Goal: Task Accomplishment & Management: Complete application form

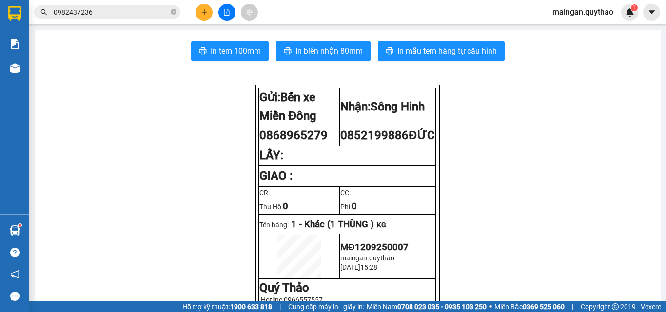
scroll to position [58, 0]
click at [202, 12] on icon "plus" at bounding box center [204, 12] width 7 height 7
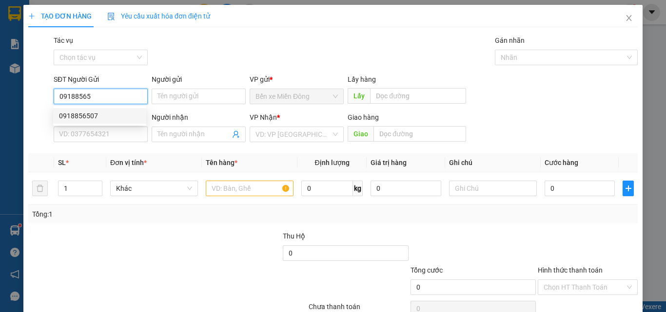
click at [115, 119] on div "0918856507" at bounding box center [99, 116] width 81 height 11
type input "0918856507"
type input "0949878331"
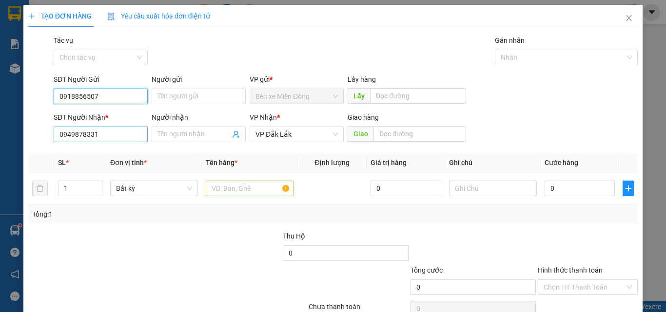
type input "0918856507"
drag, startPoint x: 126, startPoint y: 138, endPoint x: 0, endPoint y: 127, distance: 126.3
click at [2, 138] on div "TẠO ĐƠN HÀNG Yêu cầu xuất hóa đơn điện tử Transit Pickup Surcharge Ids Transit …" at bounding box center [333, 156] width 666 height 312
type input "0977868663"
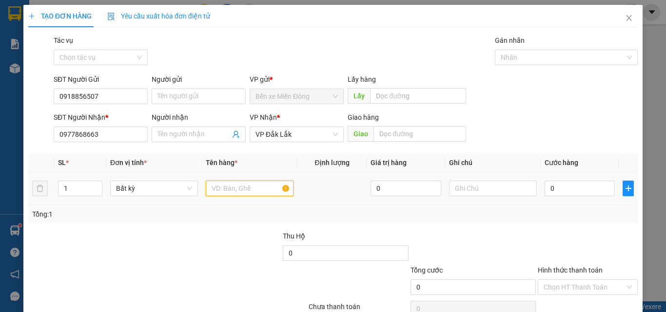
click at [255, 190] on input "text" at bounding box center [250, 189] width 88 height 16
type input "1 CỤC SI"
click at [558, 188] on input "0" at bounding box center [579, 189] width 70 height 16
type input "01`"
type input "0"
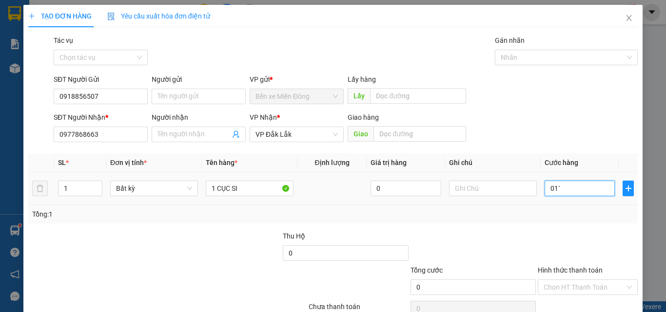
type input "0"
type input "01"
type input "1"
type input "0"
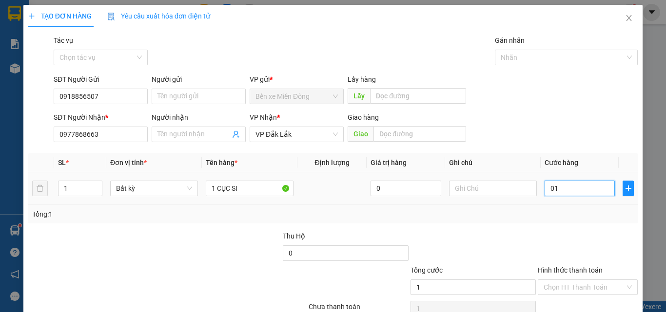
type input "0"
type input "01"
type input "1"
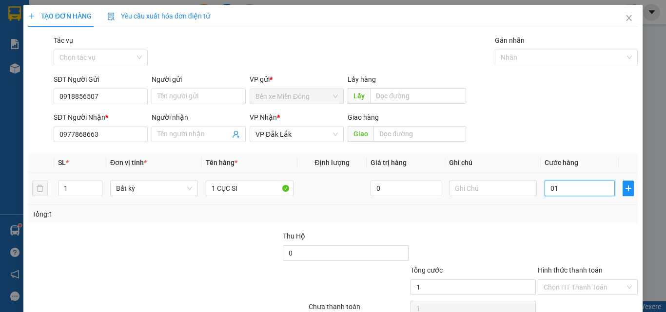
type input "015"
type input "15"
type input "0.150"
type input "150"
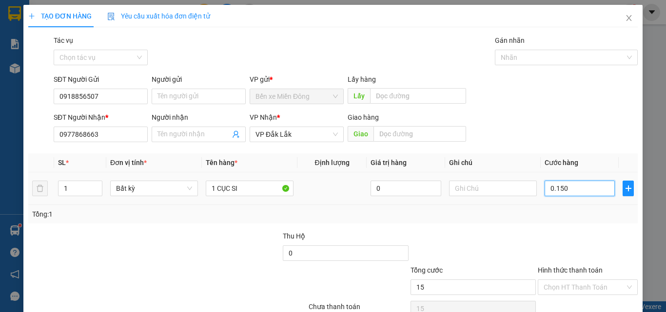
type input "150"
click at [540, 251] on div at bounding box center [588, 248] width 102 height 34
type input "150.000"
click at [582, 277] on div "Hình thức thanh toán" at bounding box center [588, 272] width 100 height 15
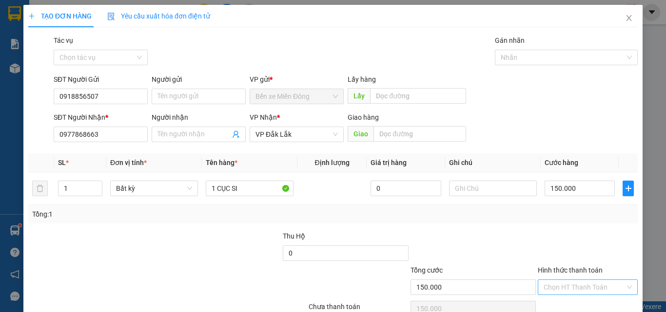
click at [579, 287] on input "Hình thức thanh toán" at bounding box center [583, 287] width 81 height 15
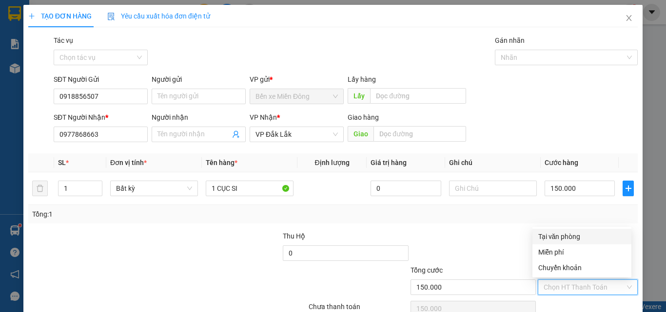
click at [587, 241] on div "Tại văn phòng" at bounding box center [581, 237] width 87 height 11
type input "0"
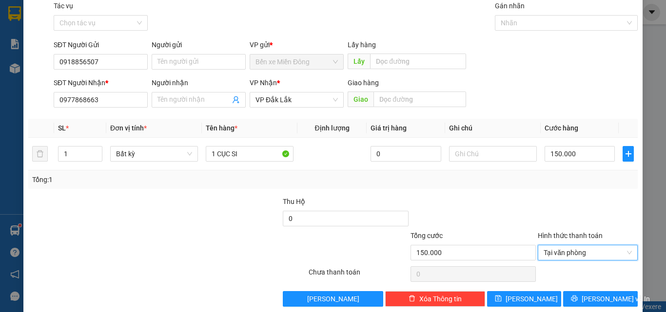
scroll to position [48, 0]
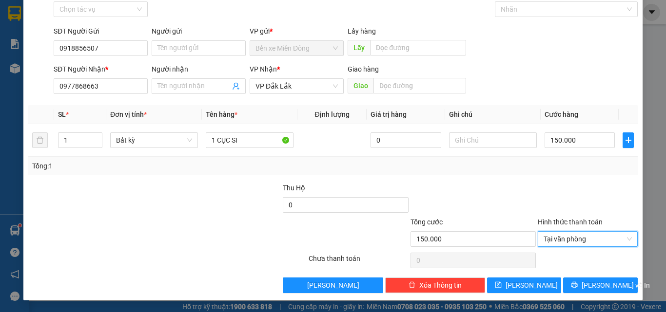
click at [594, 276] on div "Transit Pickup Surcharge Ids Transit Deliver Surcharge Ids Transit Deliver Surc…" at bounding box center [332, 140] width 609 height 307
click at [594, 279] on button "[PERSON_NAME] và In" at bounding box center [600, 286] width 75 height 16
click at [594, 282] on span "[PERSON_NAME] và In" at bounding box center [616, 285] width 68 height 11
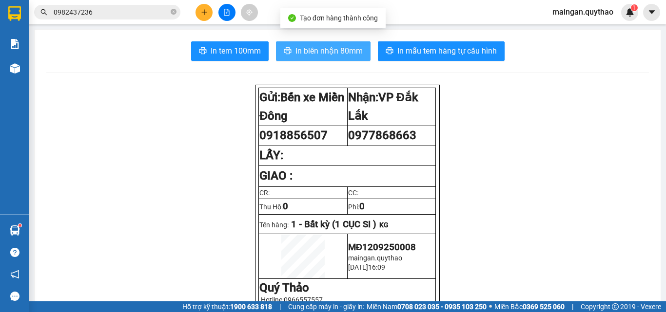
click at [326, 48] on span "In biên nhận 80mm" at bounding box center [328, 51] width 67 height 12
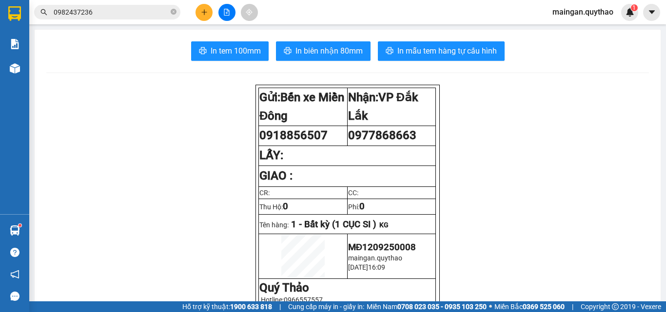
click at [209, 17] on button at bounding box center [203, 12] width 17 height 17
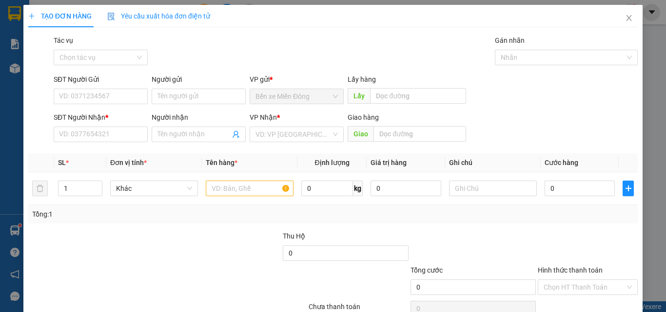
drag, startPoint x: 194, startPoint y: 128, endPoint x: 189, endPoint y: 125, distance: 6.4
click at [194, 128] on span at bounding box center [199, 135] width 94 height 16
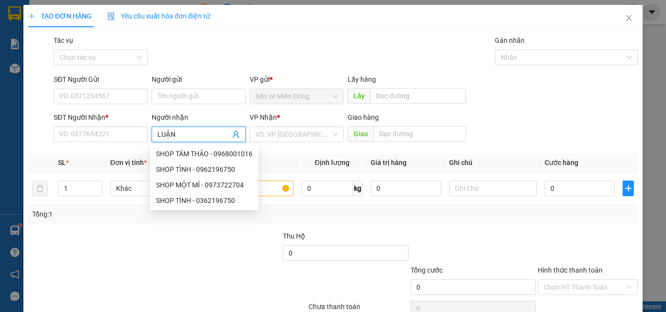
type input "LUẬN"
click at [209, 200] on div "LUẬN THIỀU - 0934907729" at bounding box center [197, 200] width 82 height 11
type input "0934907729"
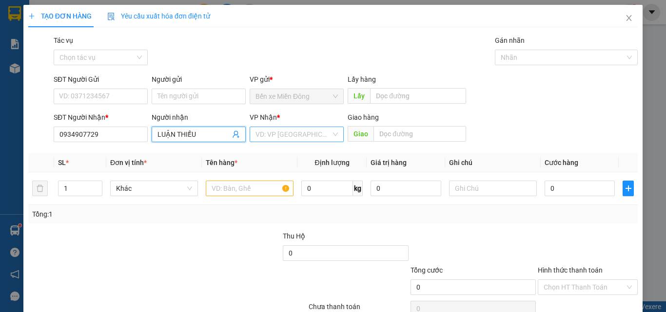
type input "LUẬN THIỀU"
click at [304, 136] on input "search" at bounding box center [293, 134] width 76 height 15
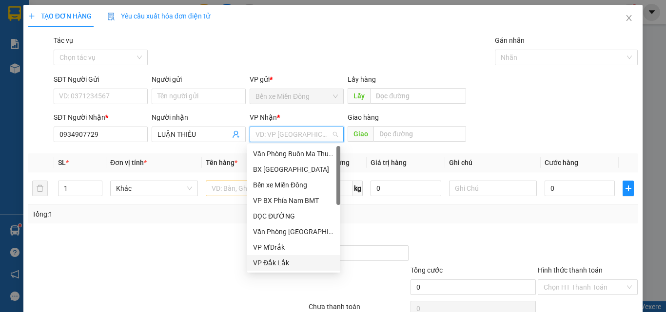
drag, startPoint x: 277, startPoint y: 259, endPoint x: 264, endPoint y: 214, distance: 46.9
click at [277, 259] on div "VP Đắk Lắk" at bounding box center [293, 263] width 81 height 11
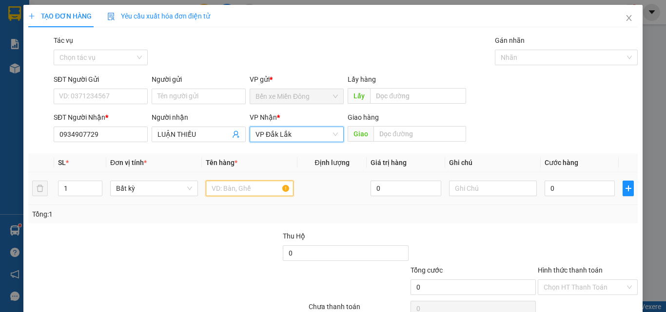
click at [257, 181] on input "text" at bounding box center [250, 189] width 88 height 16
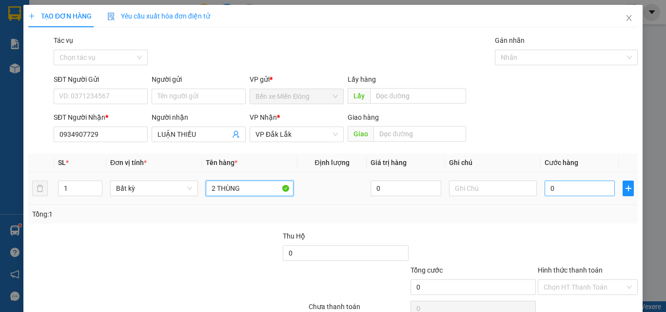
type input "2 THÙNG"
click at [561, 195] on td "0" at bounding box center [580, 189] width 78 height 33
click at [567, 183] on input "0" at bounding box center [579, 189] width 70 height 16
type input "08"
type input "8"
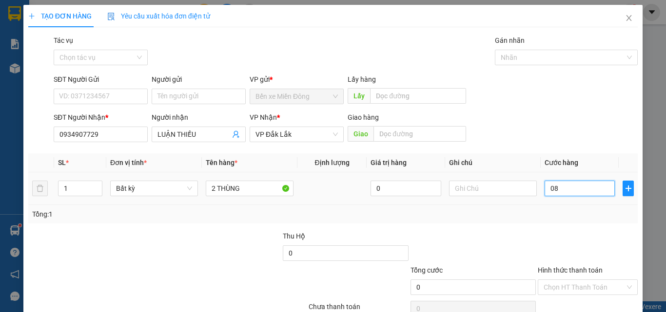
type input "8"
type input "080"
type input "80"
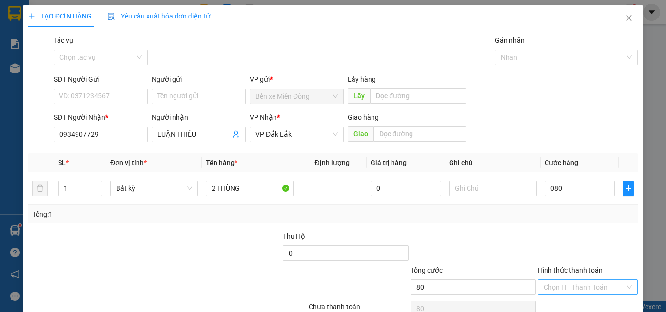
click at [602, 278] on div "Hình thức thanh toán" at bounding box center [588, 272] width 100 height 15
type input "80.000"
drag, startPoint x: 592, startPoint y: 273, endPoint x: 570, endPoint y: 294, distance: 30.3
click at [591, 277] on div "Hình thức thanh toán" at bounding box center [588, 272] width 100 height 15
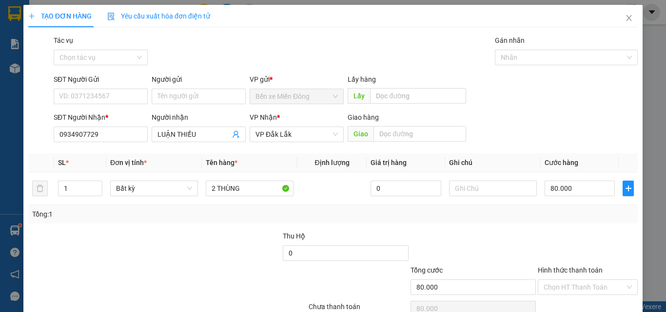
click at [568, 295] on div "Hình thức thanh toán Chọn HT Thanh Toán" at bounding box center [588, 282] width 100 height 34
click at [558, 284] on input "Hình thức thanh toán" at bounding box center [583, 287] width 81 height 15
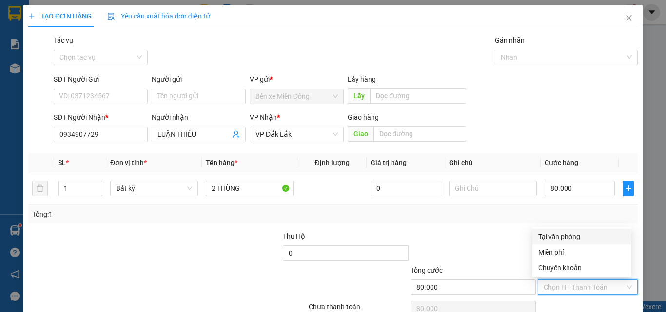
click at [549, 231] on div "Tại văn phòng" at bounding box center [581, 237] width 99 height 16
type input "0"
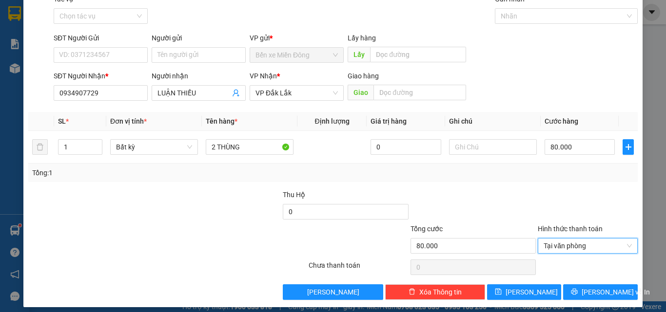
scroll to position [48, 0]
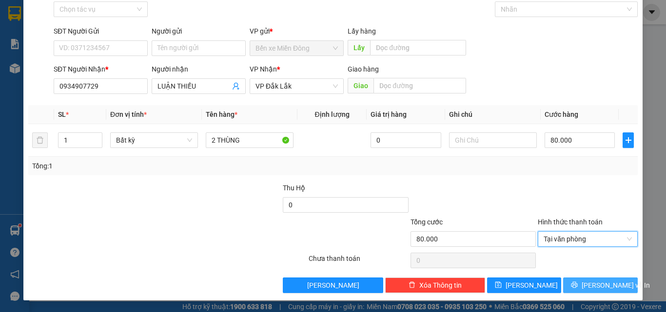
click at [612, 286] on span "[PERSON_NAME] và In" at bounding box center [616, 285] width 68 height 11
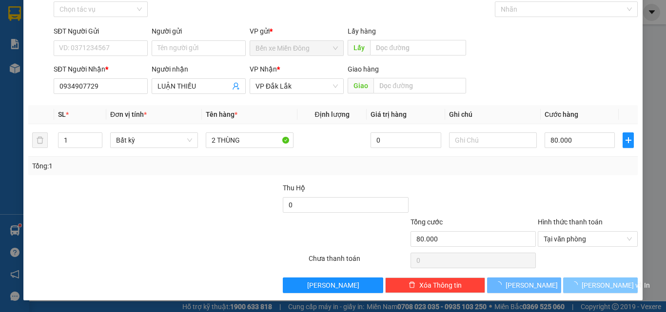
drag, startPoint x: 611, startPoint y: 282, endPoint x: 587, endPoint y: 231, distance: 56.5
click at [609, 275] on div "Transit Pickup Surcharge Ids Transit Deliver Surcharge Ids Transit Deliver Surc…" at bounding box center [332, 140] width 609 height 307
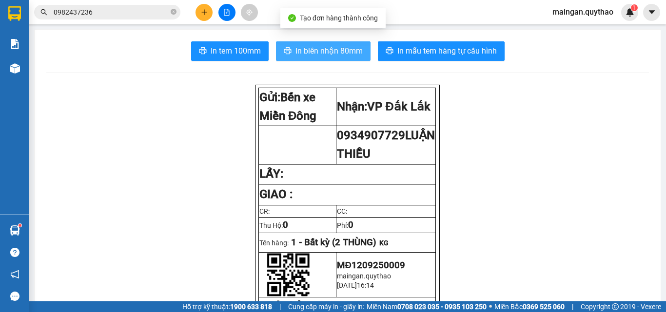
click at [329, 51] on span "In biên nhận 80mm" at bounding box center [328, 51] width 67 height 12
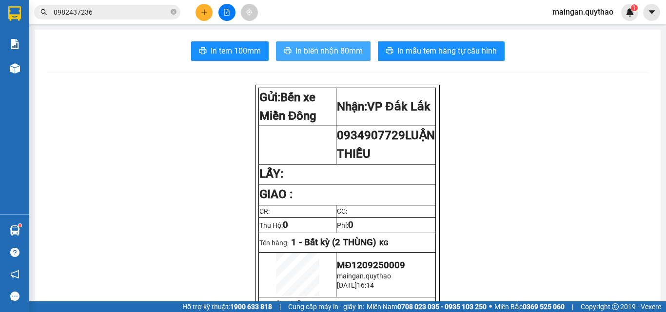
click at [302, 55] on span "In biên nhận 80mm" at bounding box center [328, 51] width 67 height 12
click at [195, 10] on div at bounding box center [226, 12] width 73 height 17
click at [203, 14] on icon "plus" at bounding box center [204, 12] width 7 height 7
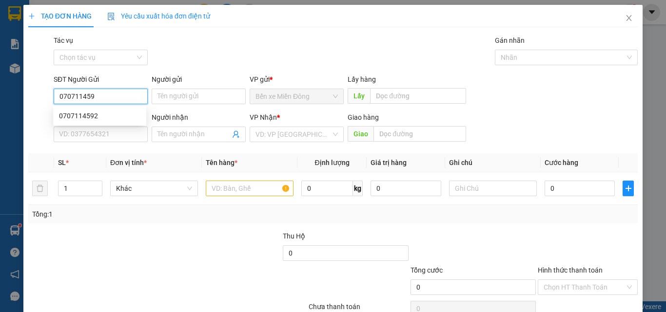
type input "0707114592"
click at [97, 117] on div "0707114592" at bounding box center [99, 116] width 81 height 11
type input "0829103979"
type input "0707114592"
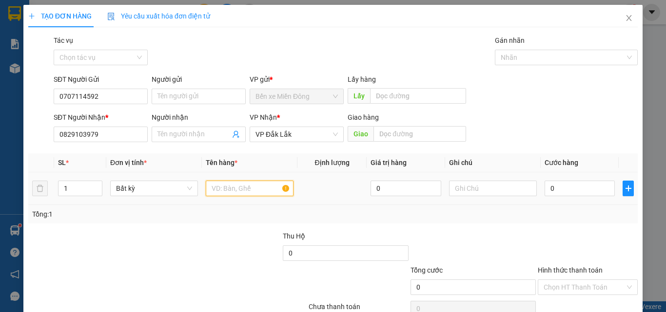
click at [247, 183] on input "text" at bounding box center [250, 189] width 88 height 16
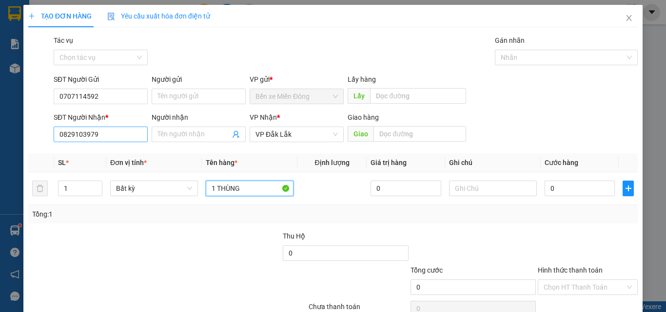
type input "1 THÙNG"
drag, startPoint x: 95, startPoint y: 136, endPoint x: 0, endPoint y: 84, distance: 107.8
click at [0, 86] on div "TẠO ĐƠN HÀNG Yêu cầu xuất hóa đơn điện tử Transit Pickup Surcharge Ids Transit …" at bounding box center [333, 156] width 666 height 312
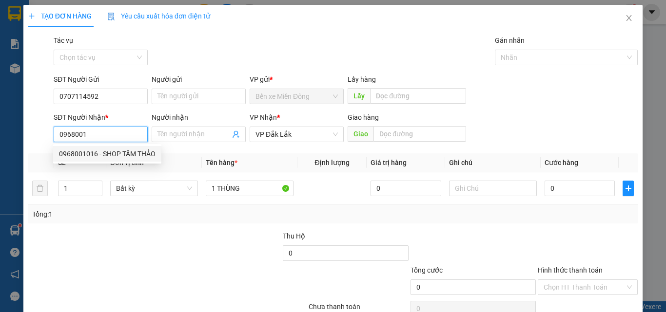
click at [83, 158] on div "0968001016 - SHOP TÂM THẢO" at bounding box center [107, 154] width 97 height 11
type input "0968001016"
type input "SHOP TÂM THẢO"
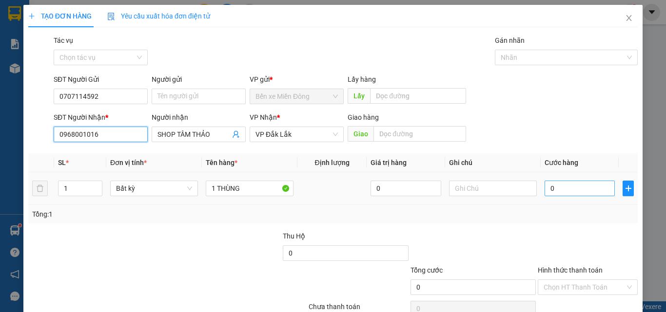
type input "0968001016"
click at [601, 186] on input "0" at bounding box center [579, 189] width 70 height 16
type input "04"
type input "4"
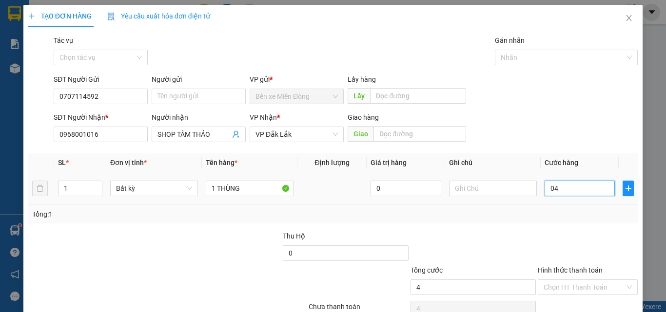
type input "040"
type input "40"
type input "40.000"
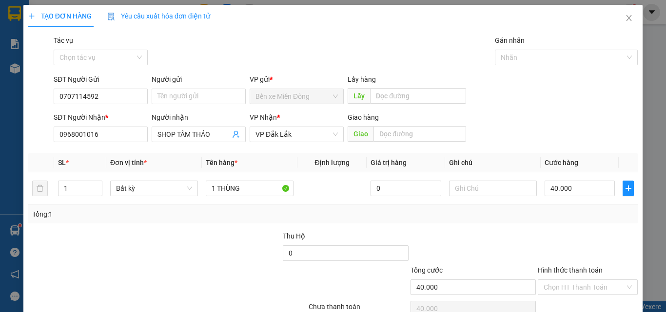
click at [612, 241] on div at bounding box center [588, 248] width 102 height 34
click at [577, 282] on input "Hình thức thanh toán" at bounding box center [583, 287] width 81 height 15
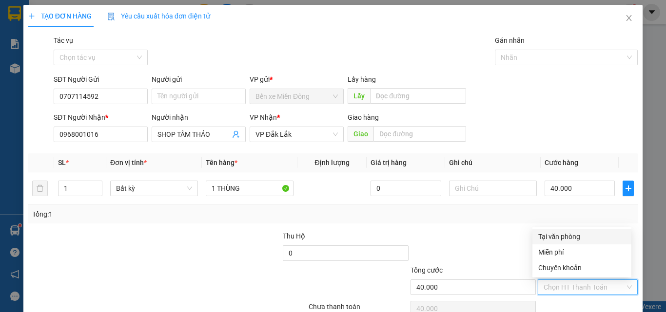
click at [566, 239] on div "Tại văn phòng" at bounding box center [581, 237] width 87 height 11
type input "0"
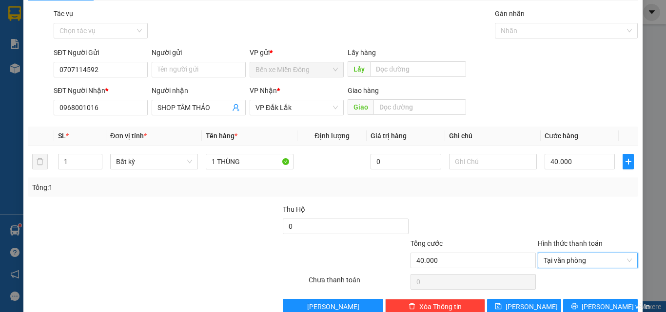
scroll to position [48, 0]
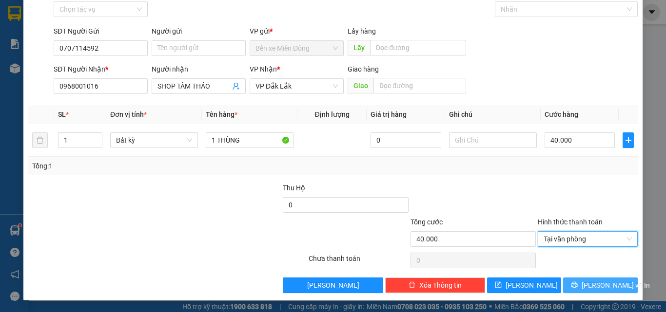
click at [589, 279] on button "[PERSON_NAME] và In" at bounding box center [600, 286] width 75 height 16
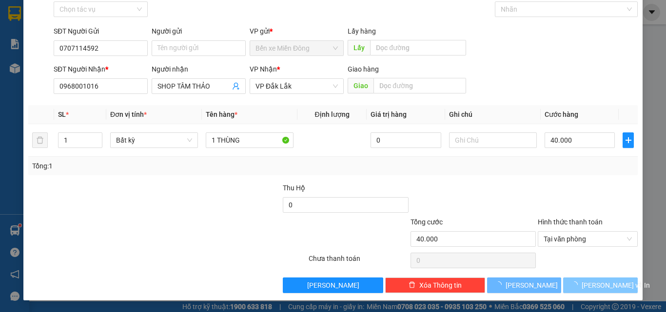
click at [589, 279] on button "[PERSON_NAME] và In" at bounding box center [600, 286] width 75 height 16
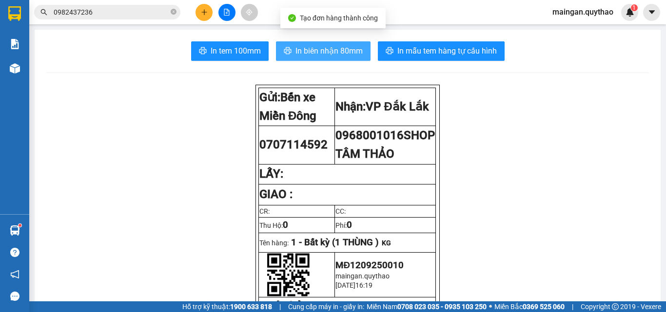
click at [329, 54] on span "In biên nhận 80mm" at bounding box center [328, 51] width 67 height 12
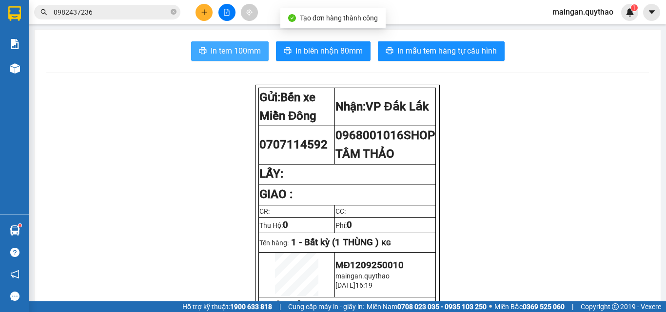
click at [214, 49] on span "In tem 100mm" at bounding box center [236, 51] width 50 height 12
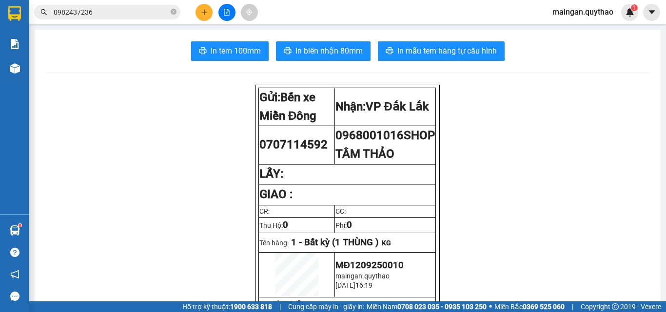
click at [204, 15] on icon "plus" at bounding box center [204, 12] width 7 height 7
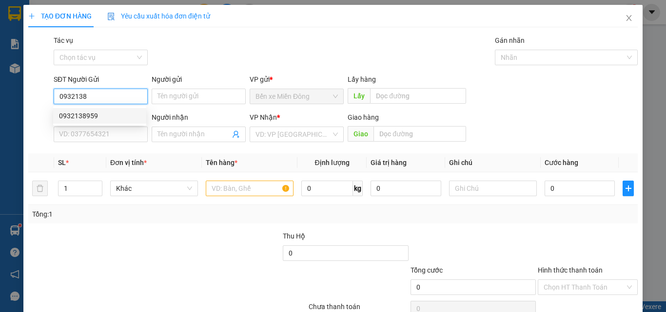
click at [86, 113] on div "0932138959" at bounding box center [99, 116] width 81 height 11
type input "0932138959"
type input "0985860137"
type input "0932138959"
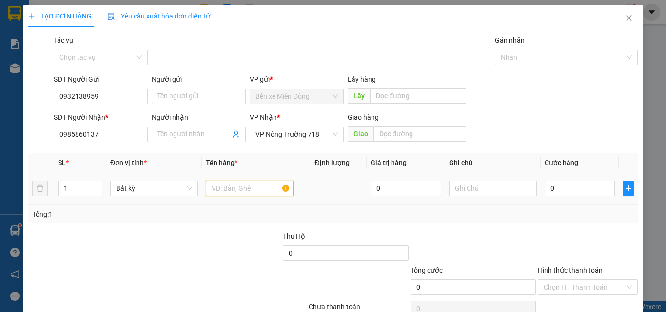
click at [232, 186] on input "text" at bounding box center [250, 189] width 88 height 16
click at [554, 181] on div "0" at bounding box center [579, 188] width 70 height 19
click at [253, 189] on input "2 THÙNG +" at bounding box center [250, 189] width 88 height 16
type input "2 THÙNG + 2 CUỘN"
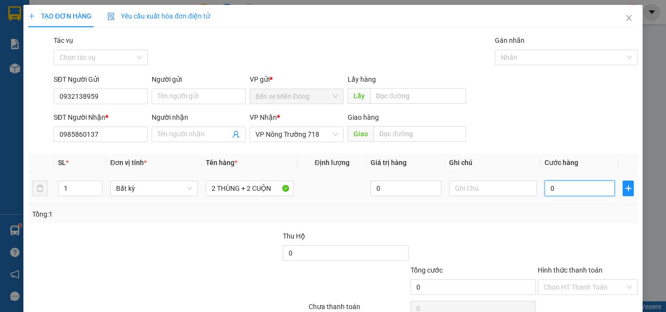
click at [568, 189] on input "0" at bounding box center [579, 189] width 70 height 16
type input "02"
type input "2"
type input "021"
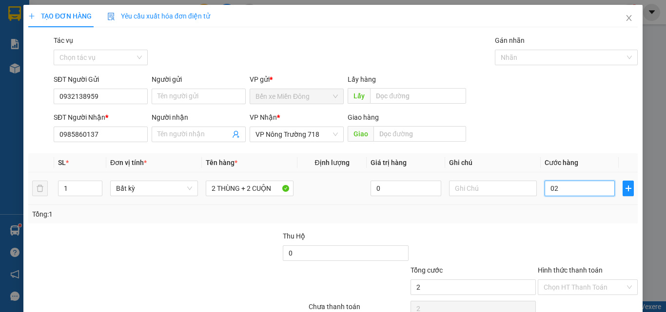
type input "21"
type input "0.210"
type input "210"
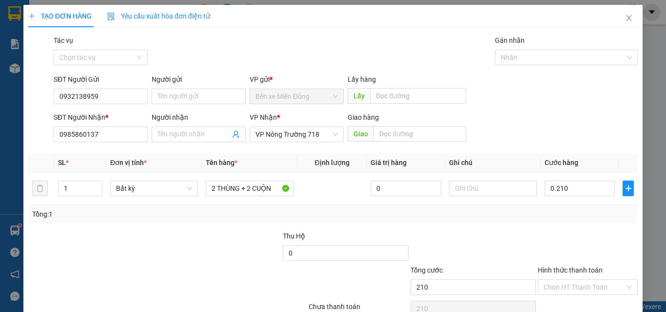
type input "210.000"
drag, startPoint x: 608, startPoint y: 237, endPoint x: 592, endPoint y: 277, distance: 42.9
click at [607, 239] on div at bounding box center [588, 248] width 102 height 34
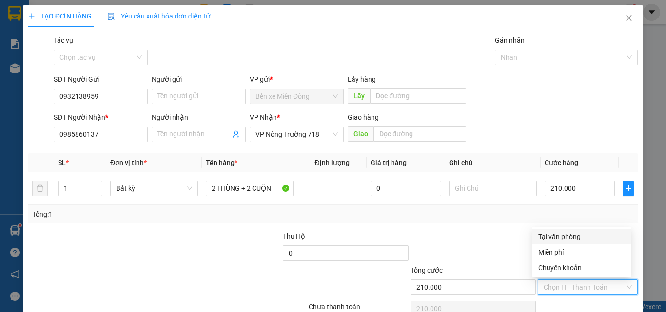
drag, startPoint x: 582, startPoint y: 286, endPoint x: 574, endPoint y: 259, distance: 28.4
click at [582, 286] on input "Hình thức thanh toán" at bounding box center [583, 287] width 81 height 15
click at [575, 235] on div "Tại văn phòng" at bounding box center [581, 237] width 87 height 11
type input "0"
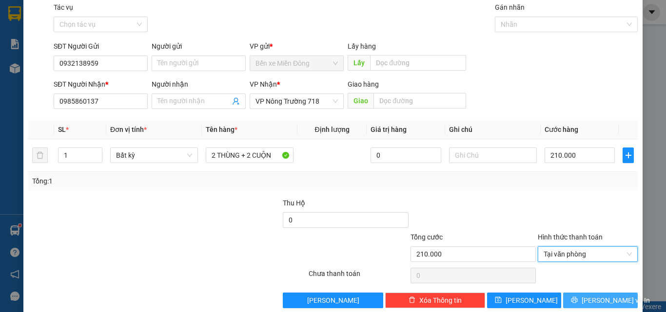
scroll to position [48, 0]
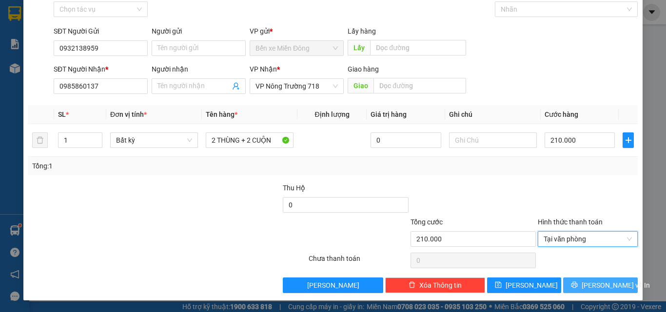
click at [588, 289] on span "[PERSON_NAME] và In" at bounding box center [616, 285] width 68 height 11
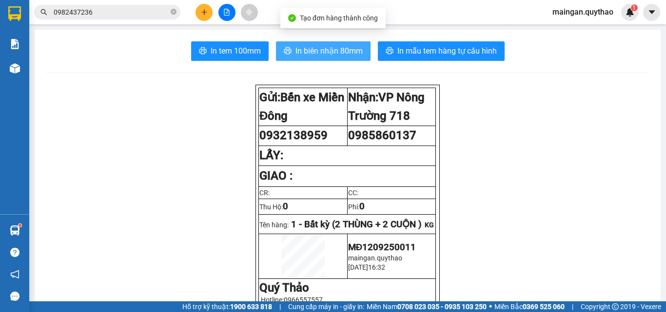
click at [301, 59] on button "In biên nhận 80mm" at bounding box center [323, 50] width 95 height 19
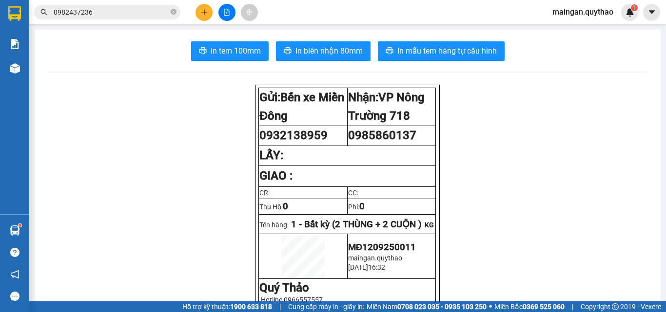
click at [205, 13] on icon "plus" at bounding box center [204, 12] width 7 height 7
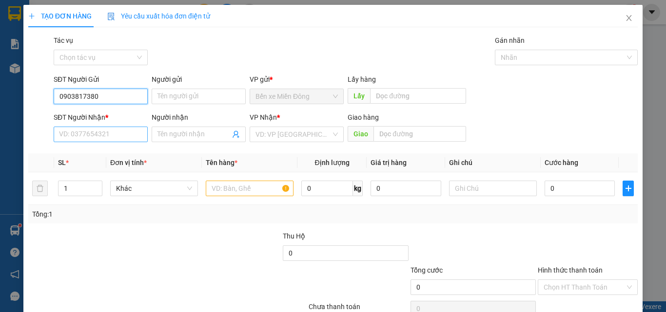
type input "0903817380"
click at [98, 132] on input "SĐT Người Nhận *" at bounding box center [101, 135] width 94 height 16
type input "0867709677"
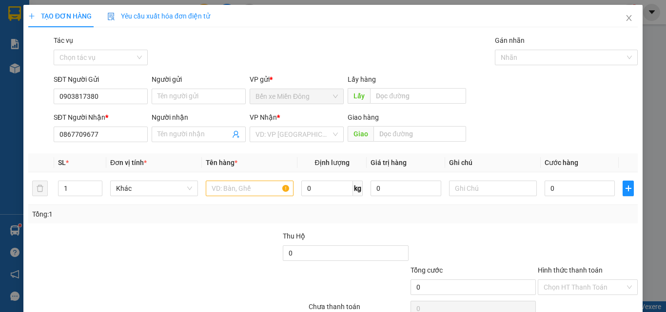
click at [317, 142] on div "VP Nhận * VD: VP [GEOGRAPHIC_DATA]" at bounding box center [297, 129] width 94 height 34
drag, startPoint x: 318, startPoint y: 134, endPoint x: 310, endPoint y: 141, distance: 11.4
click at [319, 135] on input "search" at bounding box center [293, 134] width 76 height 15
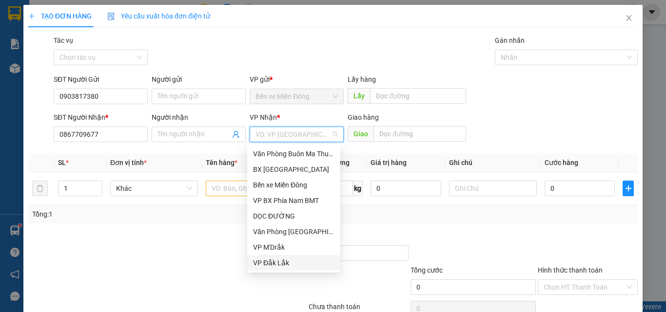
drag, startPoint x: 287, startPoint y: 261, endPoint x: 213, endPoint y: 176, distance: 112.0
click at [286, 261] on div "VP Đắk Lắk" at bounding box center [293, 263] width 81 height 11
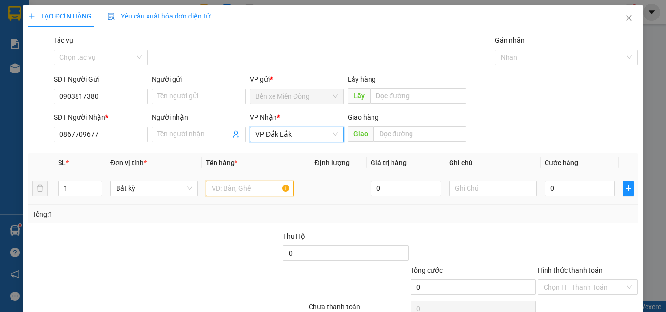
click at [239, 192] on input "text" at bounding box center [250, 189] width 88 height 16
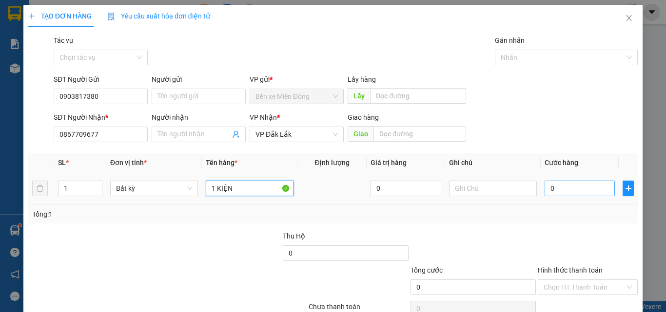
type input "1 KIỆN"
click at [568, 194] on input "0" at bounding box center [579, 189] width 70 height 16
type input "05"
type input "5"
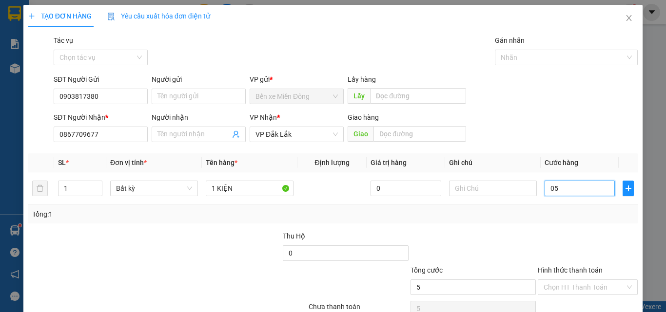
type input "050"
type input "50"
click at [562, 231] on div "Transit Pickup Surcharge Ids Transit Deliver Surcharge Ids Transit Deliver Surc…" at bounding box center [332, 188] width 609 height 307
type input "50.000"
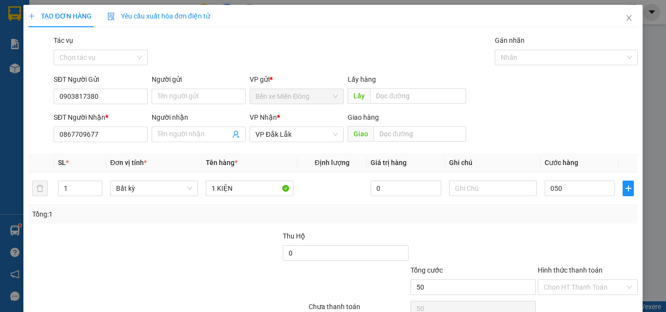
type input "50.000"
drag, startPoint x: 575, startPoint y: 290, endPoint x: 565, endPoint y: 249, distance: 42.1
click at [576, 288] on input "Hình thức thanh toán" at bounding box center [583, 287] width 81 height 15
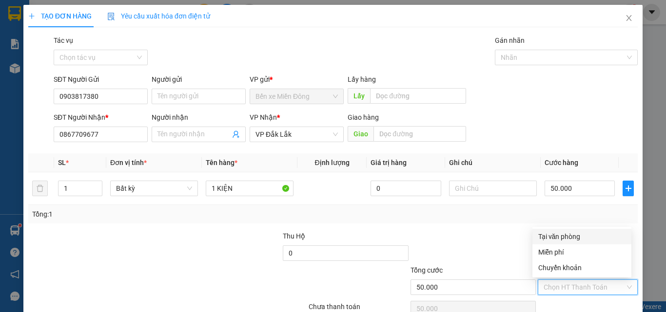
click at [563, 239] on div "Tại văn phòng" at bounding box center [581, 237] width 87 height 11
type input "0"
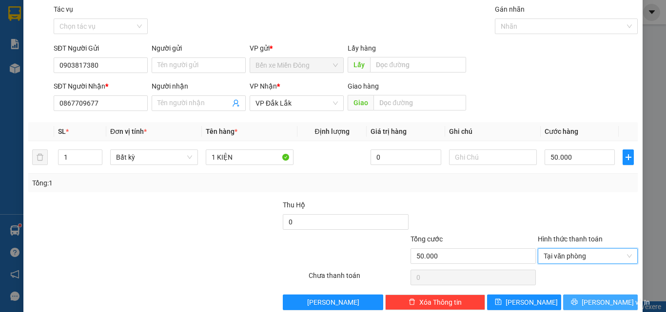
scroll to position [48, 0]
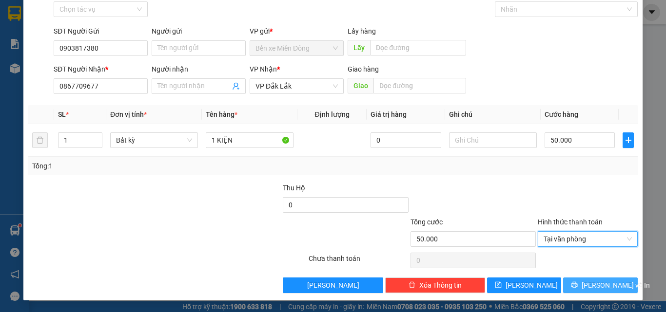
drag, startPoint x: 581, startPoint y: 286, endPoint x: 427, endPoint y: 192, distance: 180.9
click at [578, 285] on icon "printer" at bounding box center [574, 285] width 7 height 7
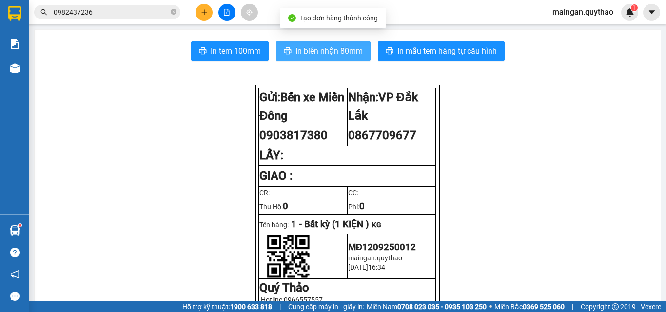
click at [325, 53] on span "In biên nhận 80mm" at bounding box center [328, 51] width 67 height 12
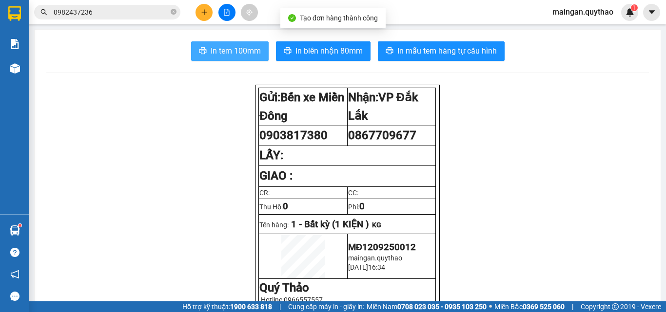
click at [199, 50] on icon "printer" at bounding box center [203, 51] width 8 height 8
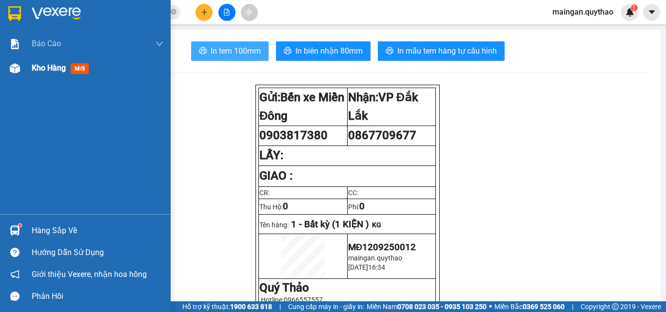
drag, startPoint x: 48, startPoint y: 69, endPoint x: 83, endPoint y: 66, distance: 35.2
click at [49, 69] on span "Kho hàng" at bounding box center [49, 67] width 34 height 9
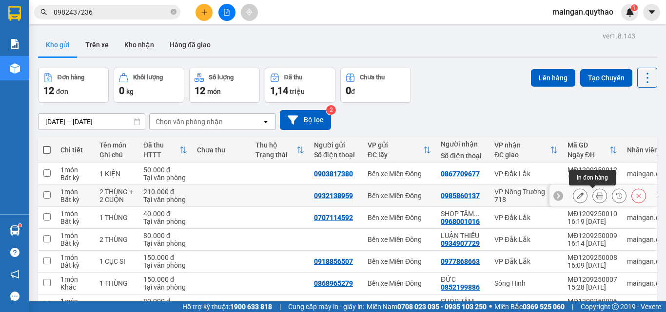
click at [593, 201] on button at bounding box center [600, 196] width 14 height 17
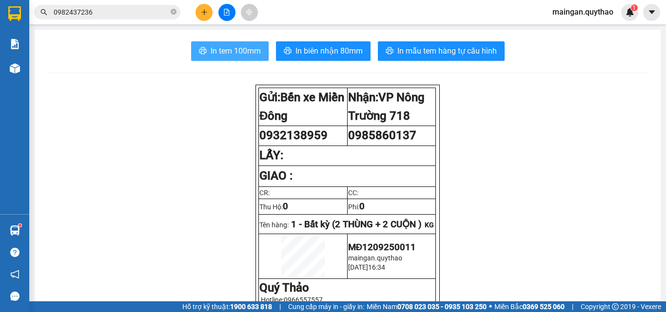
click at [220, 47] on span "In tem 100mm" at bounding box center [236, 51] width 50 height 12
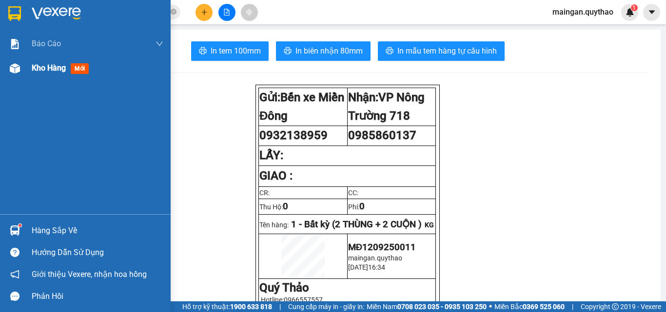
click at [65, 74] on div "Kho hàng mới" at bounding box center [62, 68] width 61 height 12
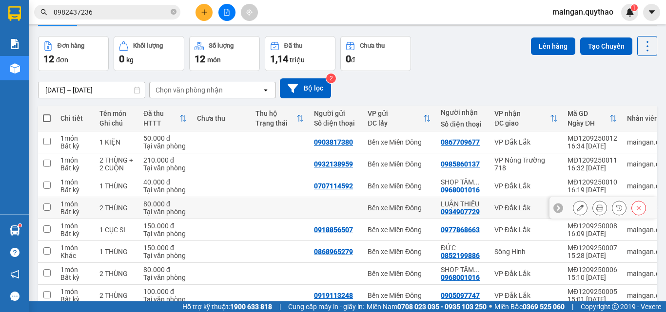
scroll to position [49, 0]
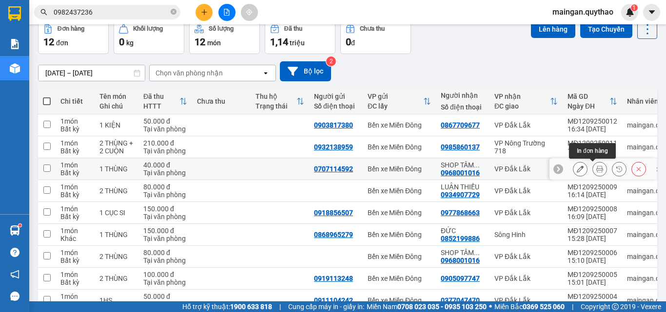
click at [596, 166] on icon at bounding box center [599, 169] width 7 height 7
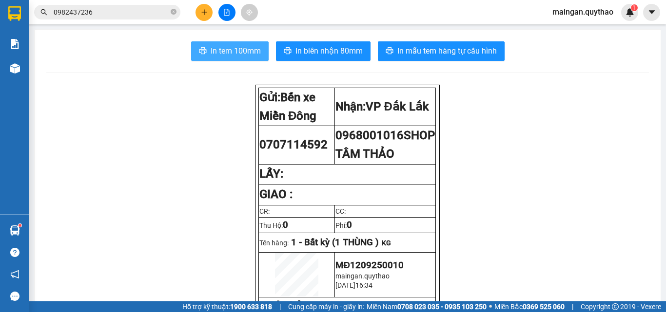
click at [222, 43] on button "In tem 100mm" at bounding box center [230, 50] width 78 height 19
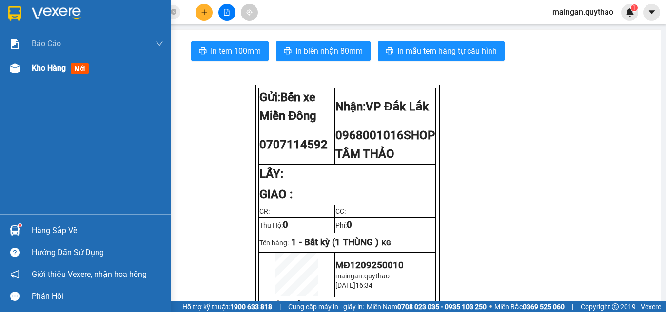
click at [46, 72] on span "Kho hàng" at bounding box center [49, 67] width 34 height 9
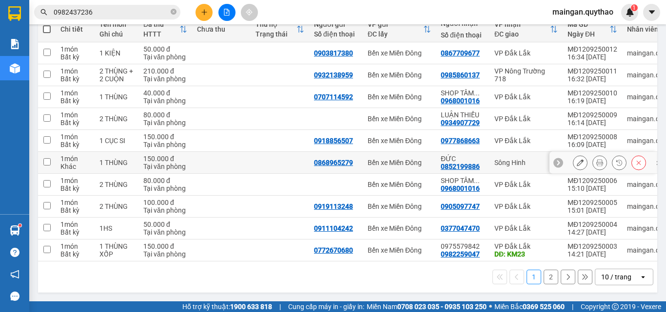
scroll to position [125, 0]
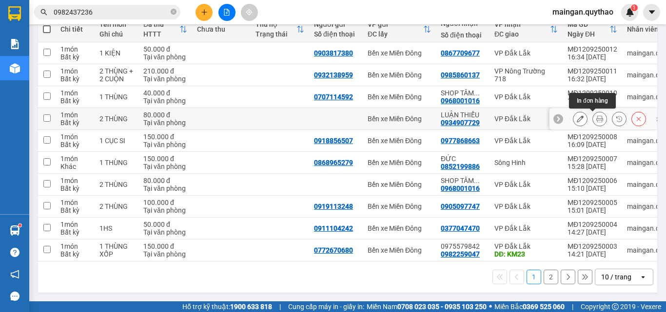
click at [598, 116] on button at bounding box center [600, 119] width 14 height 17
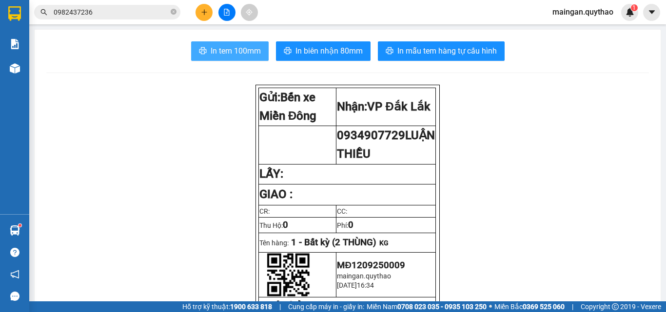
click at [255, 50] on span "In tem 100mm" at bounding box center [236, 51] width 50 height 12
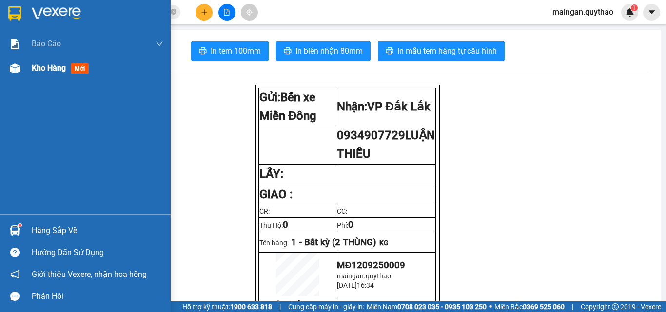
drag, startPoint x: 37, startPoint y: 85, endPoint x: 54, endPoint y: 77, distance: 18.5
click at [39, 85] on div "Báo cáo Báo cáo dòng tiền (nhân viên) Doanh số tạo đơn theo VP gửi (nhân viên) …" at bounding box center [85, 123] width 171 height 183
click at [54, 77] on div "Kho hàng mới" at bounding box center [98, 68] width 132 height 24
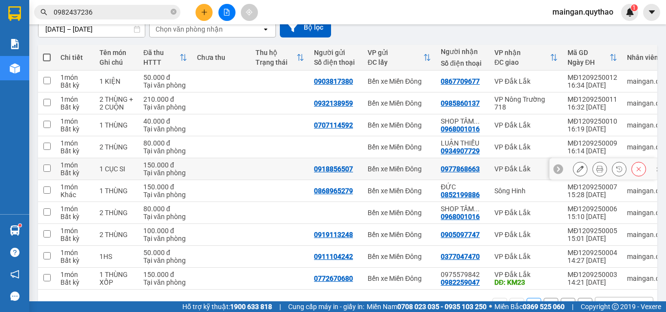
scroll to position [97, 0]
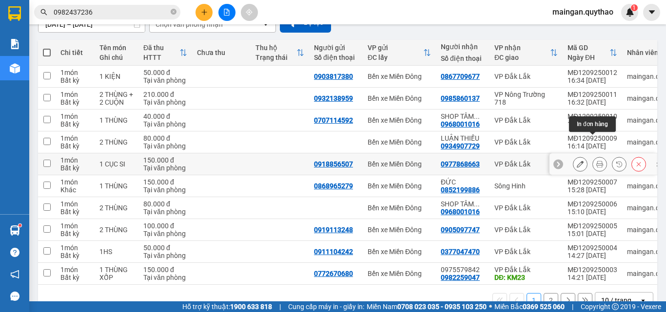
drag, startPoint x: 590, startPoint y: 144, endPoint x: 595, endPoint y: 156, distance: 13.1
click at [595, 156] on tbody "1 món Bất kỳ 1 KIỆN 50.000 đ Tại văn phòng 0903817380 [GEOGRAPHIC_DATA] 0867709…" at bounding box center [362, 175] width 649 height 219
click at [596, 161] on icon at bounding box center [599, 164] width 7 height 7
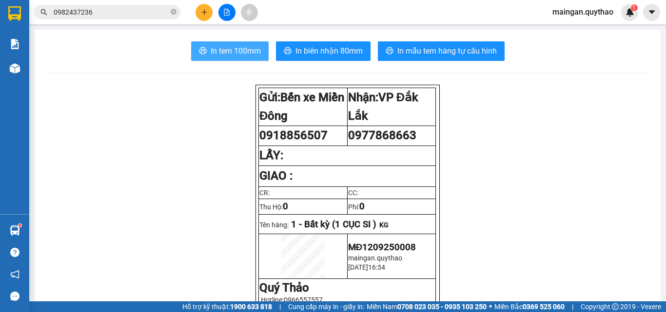
click at [222, 55] on span "In tem 100mm" at bounding box center [236, 51] width 50 height 12
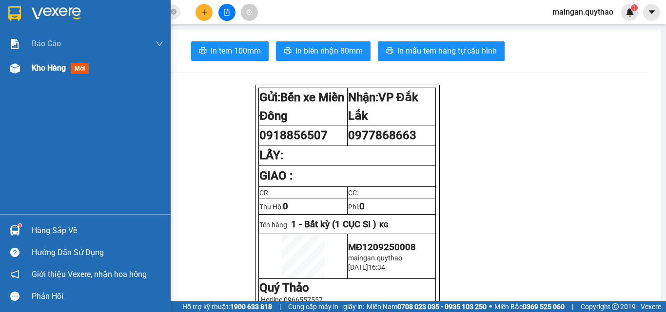
click at [64, 66] on span "Kho hàng" at bounding box center [49, 67] width 34 height 9
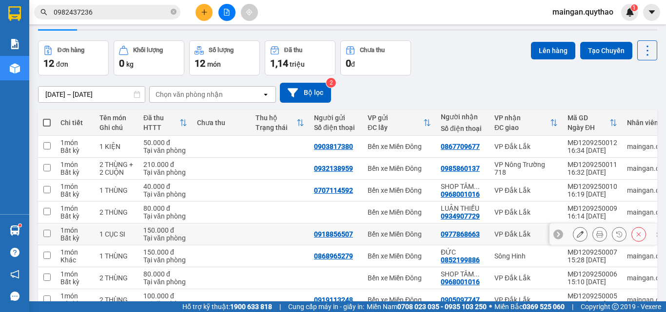
scroll to position [49, 0]
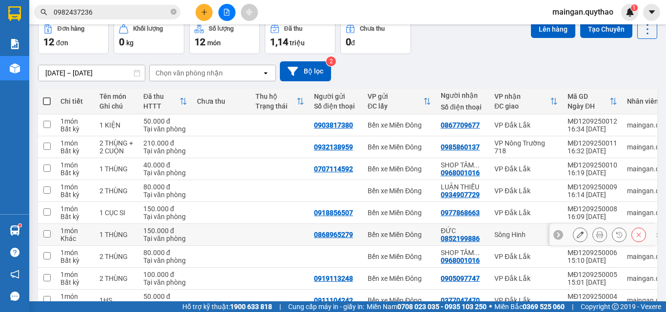
click at [593, 236] on button at bounding box center [600, 235] width 14 height 17
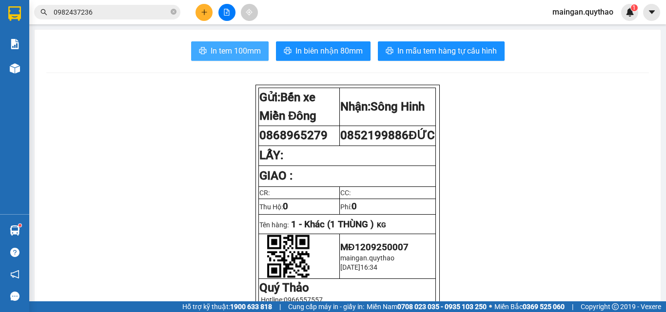
click at [239, 55] on span "In tem 100mm" at bounding box center [236, 51] width 50 height 12
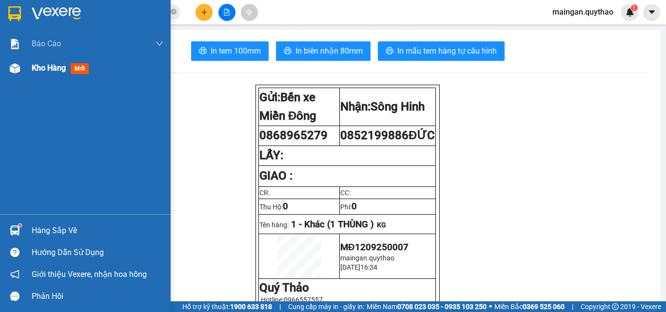
click at [31, 76] on div "Kho hàng mới" at bounding box center [85, 68] width 171 height 24
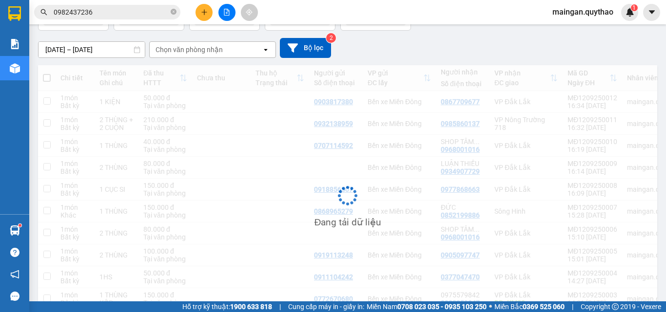
scroll to position [97, 0]
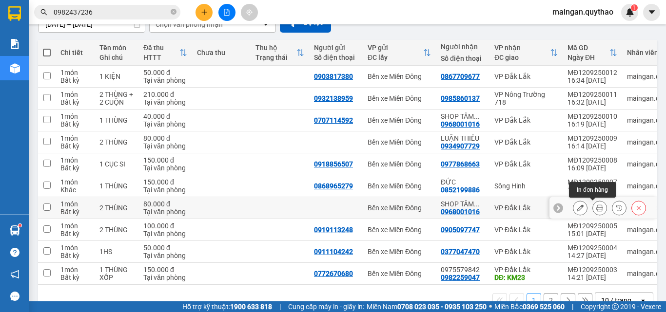
click at [596, 207] on icon at bounding box center [599, 208] width 7 height 7
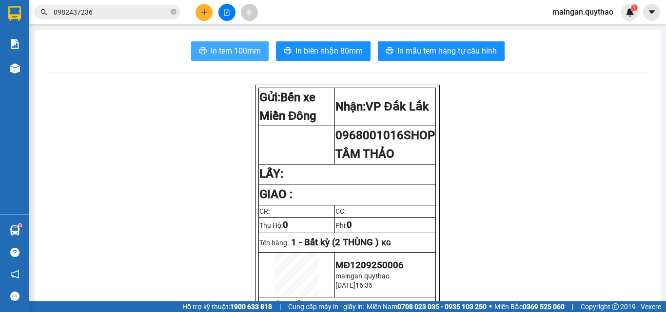
click at [211, 52] on span "In tem 100mm" at bounding box center [236, 51] width 50 height 12
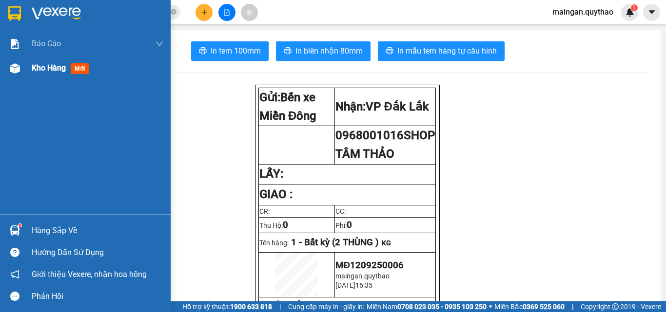
click at [57, 60] on div "Kho hàng mới" at bounding box center [98, 68] width 132 height 24
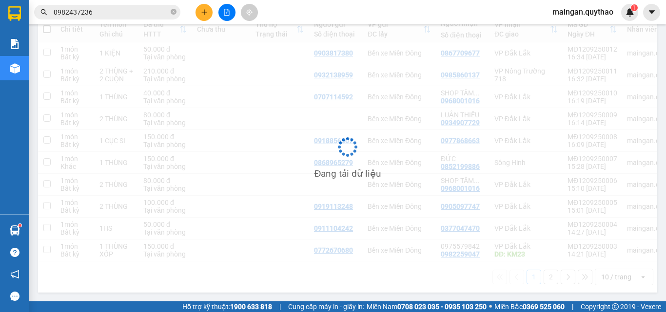
scroll to position [125, 0]
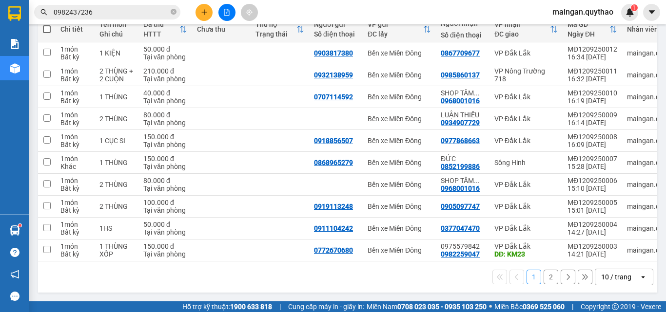
drag, startPoint x: 614, startPoint y: 279, endPoint x: 614, endPoint y: 270, distance: 9.3
click at [614, 278] on div "10 / trang" at bounding box center [616, 277] width 30 height 10
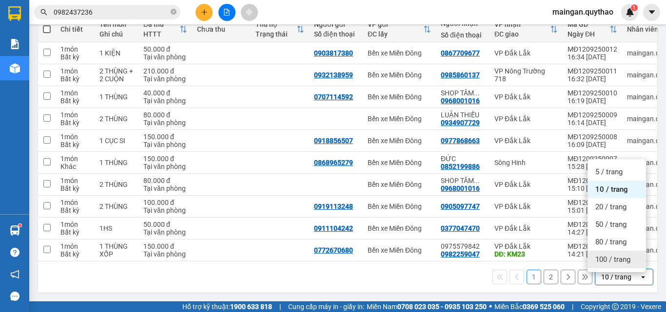
click at [606, 251] on div "100 / trang" at bounding box center [616, 260] width 58 height 18
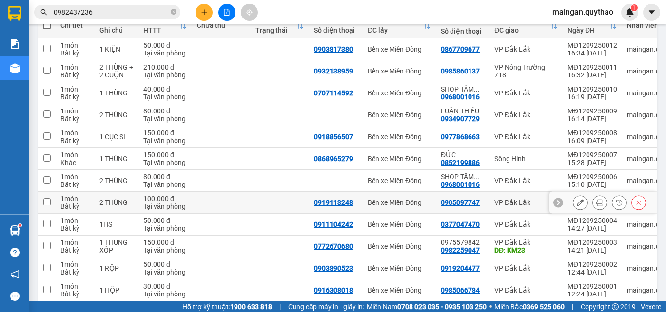
click at [596, 201] on icon at bounding box center [599, 202] width 7 height 7
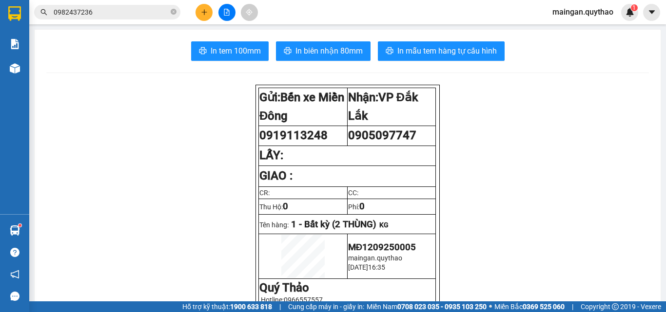
click at [240, 49] on span "In tem 100mm" at bounding box center [236, 51] width 50 height 12
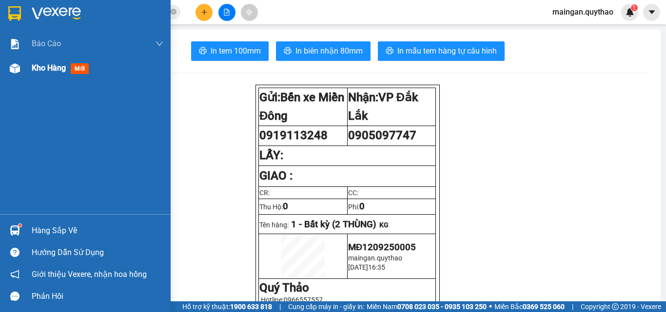
drag, startPoint x: 51, startPoint y: 78, endPoint x: 69, endPoint y: 71, distance: 19.9
click at [52, 78] on div "Kho hàng mới" at bounding box center [98, 68] width 132 height 24
click at [69, 71] on div "Kho hàng mới" at bounding box center [62, 68] width 61 height 12
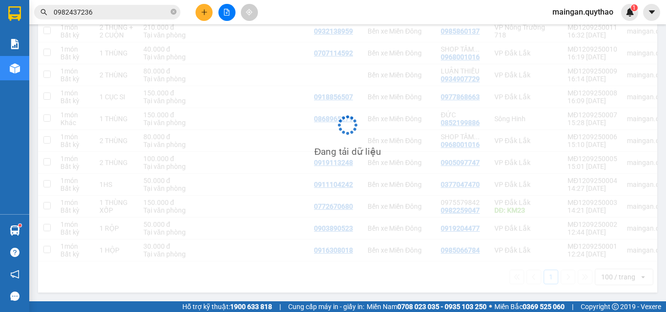
scroll to position [169, 0]
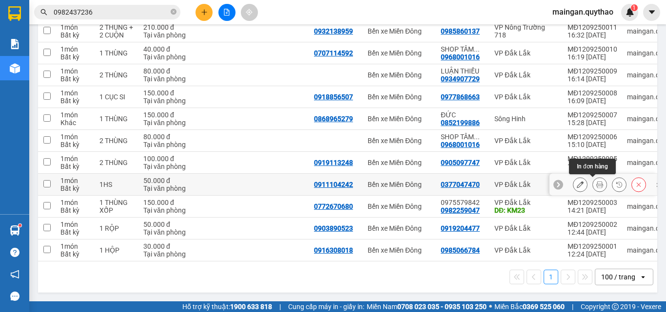
click at [596, 181] on icon at bounding box center [599, 184] width 7 height 7
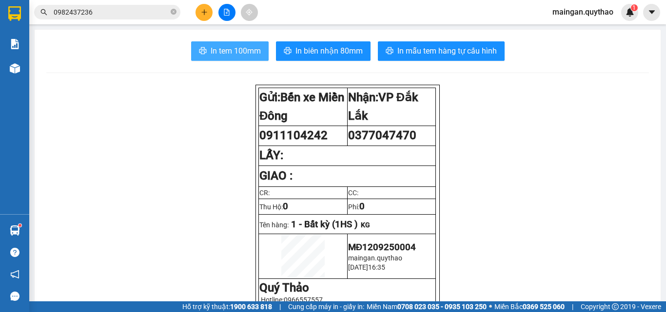
click at [234, 51] on span "In tem 100mm" at bounding box center [236, 51] width 50 height 12
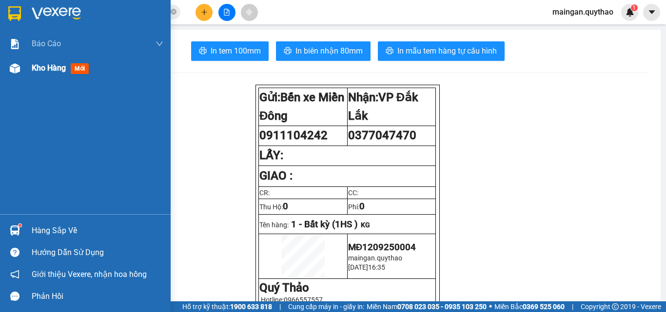
click at [41, 67] on span "Kho hàng" at bounding box center [49, 67] width 34 height 9
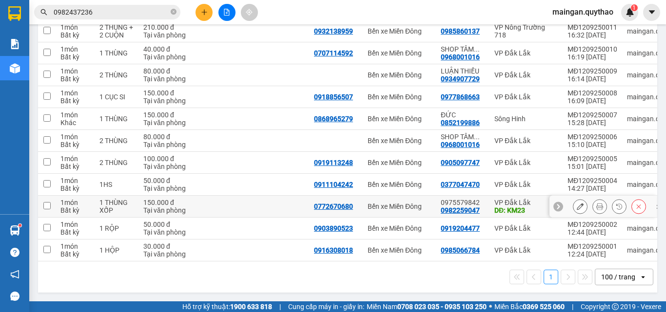
scroll to position [169, 0]
click at [593, 202] on button at bounding box center [600, 206] width 14 height 17
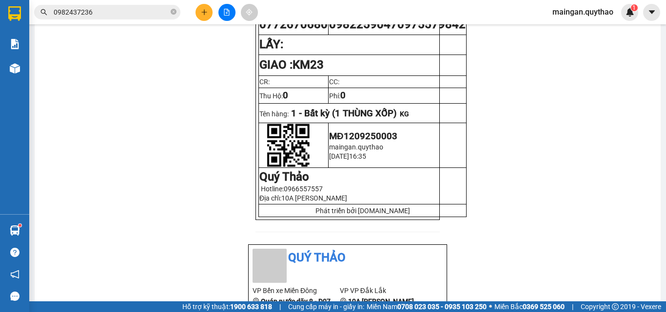
scroll to position [22, 0]
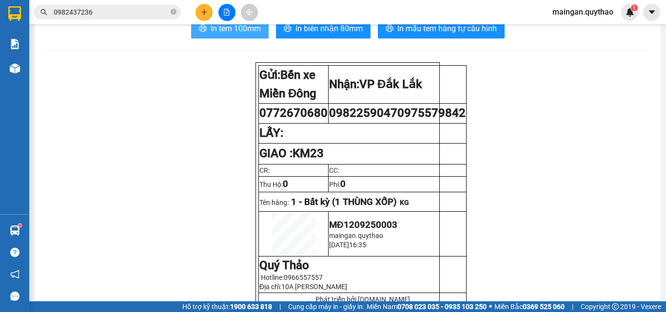
click at [247, 36] on button "In tem 100mm" at bounding box center [230, 28] width 78 height 19
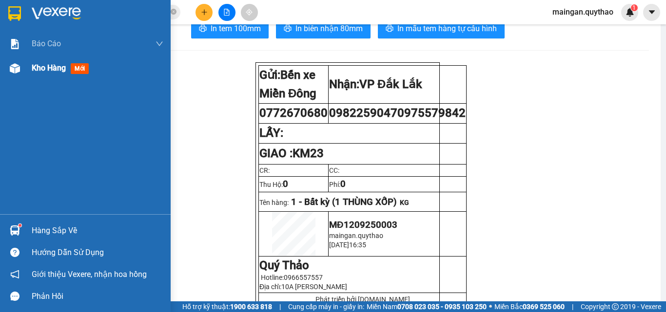
click at [50, 57] on div "Kho hàng mới" at bounding box center [98, 68] width 132 height 24
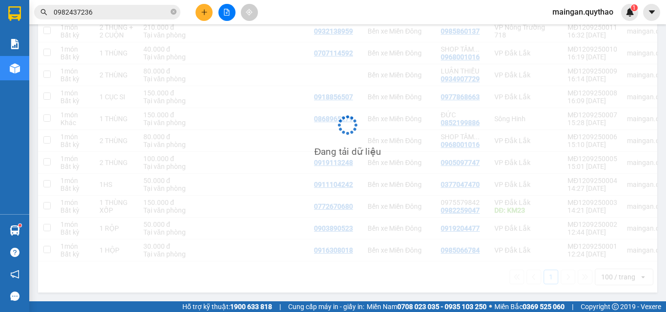
scroll to position [169, 0]
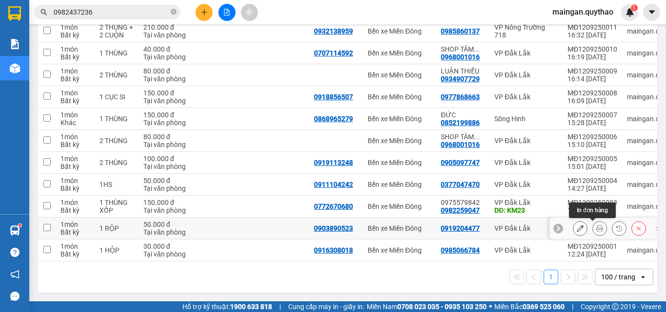
click at [593, 221] on button at bounding box center [600, 228] width 14 height 17
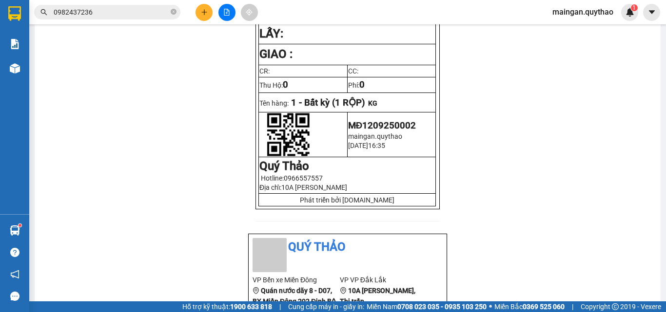
scroll to position [22, 0]
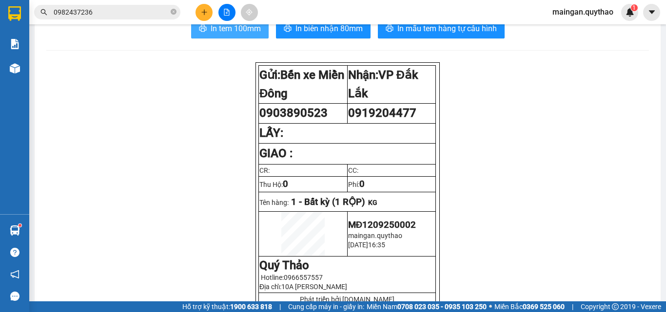
click at [204, 33] on button "In tem 100mm" at bounding box center [230, 28] width 78 height 19
click at [211, 30] on span "In tem 100mm" at bounding box center [236, 28] width 50 height 12
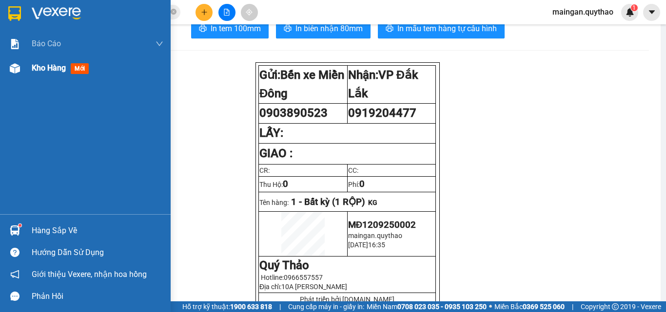
drag, startPoint x: 41, startPoint y: 94, endPoint x: 89, endPoint y: 74, distance: 52.4
click at [42, 94] on div "Báo cáo Báo cáo dòng tiền (nhân viên) Doanh số tạo đơn theo VP gửi (nhân viên) …" at bounding box center [85, 123] width 171 height 183
click at [91, 72] on div "Kho hàng mới" at bounding box center [62, 68] width 61 height 12
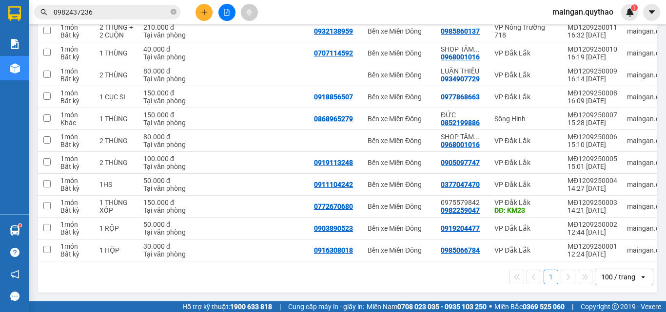
scroll to position [169, 0]
click at [593, 249] on button at bounding box center [600, 250] width 14 height 17
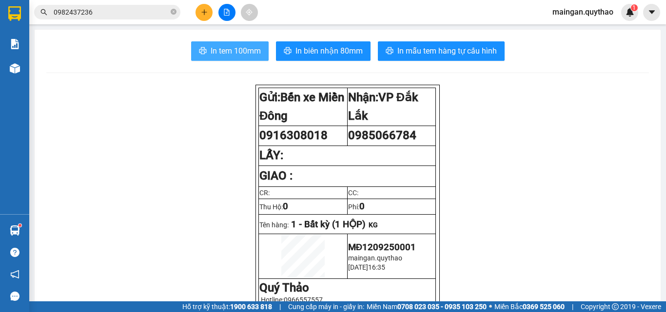
drag, startPoint x: 235, startPoint y: 43, endPoint x: 240, endPoint y: 47, distance: 6.2
click at [236, 44] on button "In tem 100mm" at bounding box center [230, 50] width 78 height 19
click at [205, 12] on icon "plus" at bounding box center [203, 12] width 5 height 0
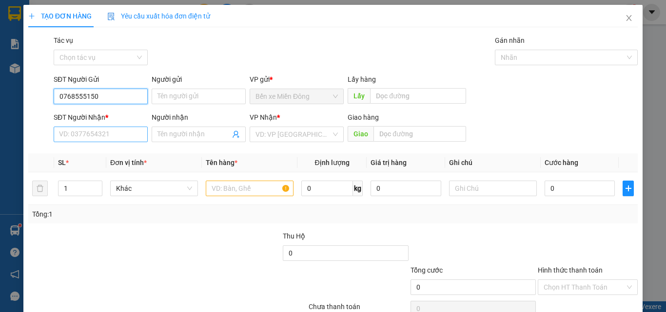
type input "0768555150"
click at [131, 140] on input "SĐT Người Nhận *" at bounding box center [101, 135] width 94 height 16
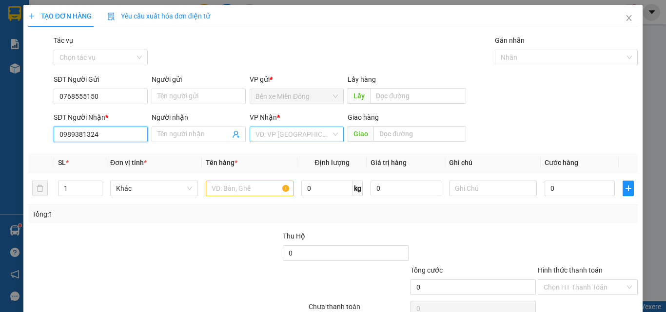
type input "0989381324"
click at [277, 141] on input "search" at bounding box center [293, 134] width 76 height 15
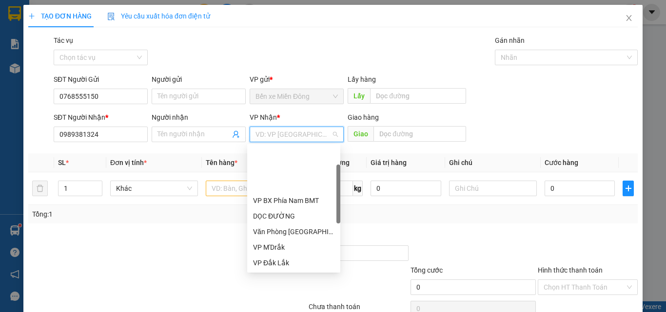
scroll to position [97, 0]
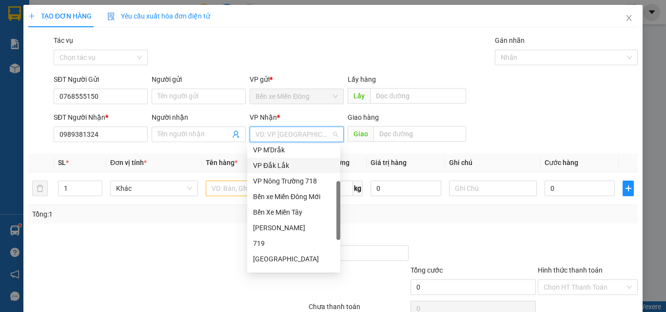
click at [277, 168] on div "VP Đắk Lắk" at bounding box center [293, 165] width 81 height 11
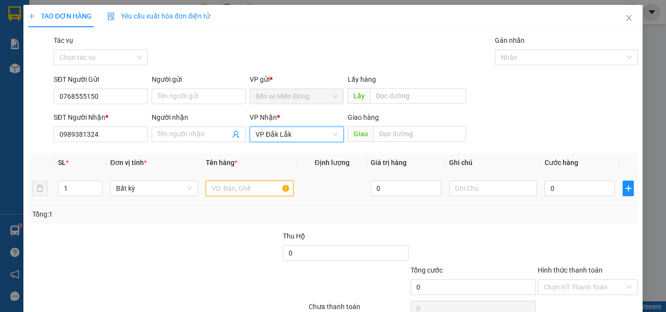
click at [234, 181] on input "text" at bounding box center [250, 189] width 88 height 16
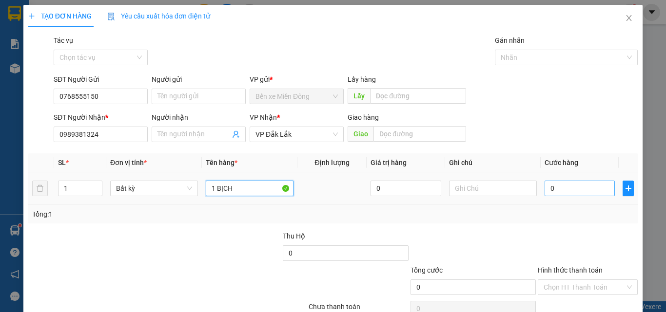
type input "1 BỊCH"
click at [545, 194] on input "0" at bounding box center [579, 189] width 70 height 16
type input "03"
type input "3"
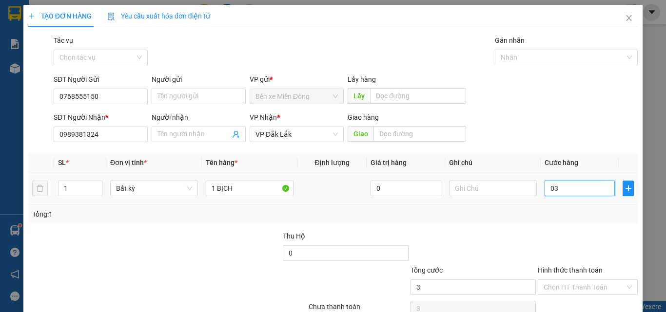
type input "030"
type input "30"
type input "30.000"
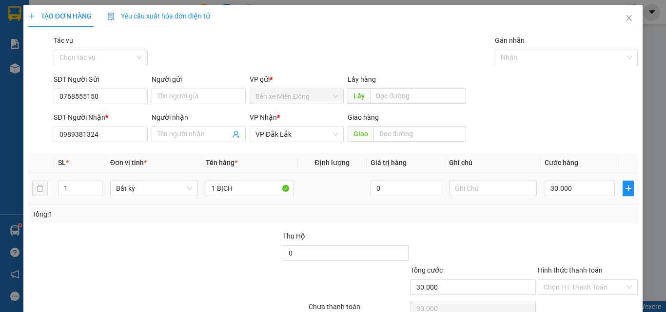
drag, startPoint x: 569, startPoint y: 233, endPoint x: 567, endPoint y: 238, distance: 6.2
click at [569, 233] on div at bounding box center [588, 248] width 102 height 34
click at [564, 291] on input "Hình thức thanh toán" at bounding box center [583, 287] width 81 height 15
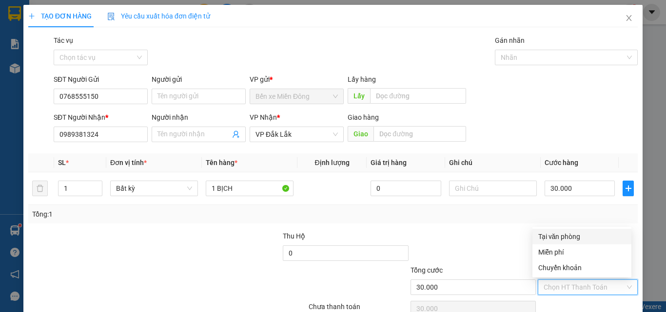
click at [561, 234] on div "Tại văn phòng" at bounding box center [581, 237] width 87 height 11
type input "0"
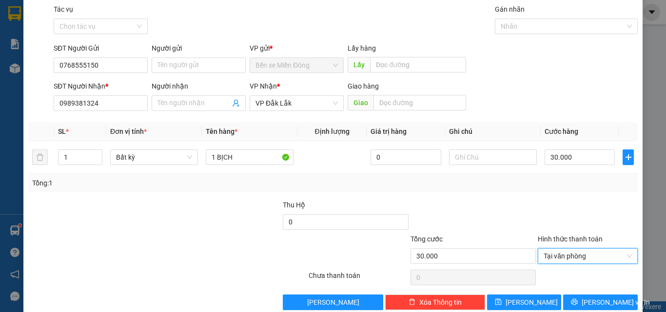
scroll to position [48, 0]
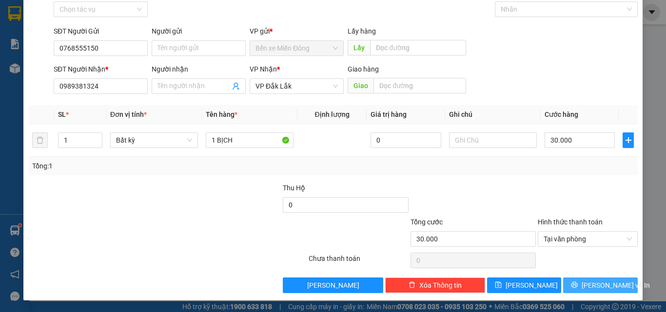
click at [576, 291] on button "[PERSON_NAME] và In" at bounding box center [600, 286] width 75 height 16
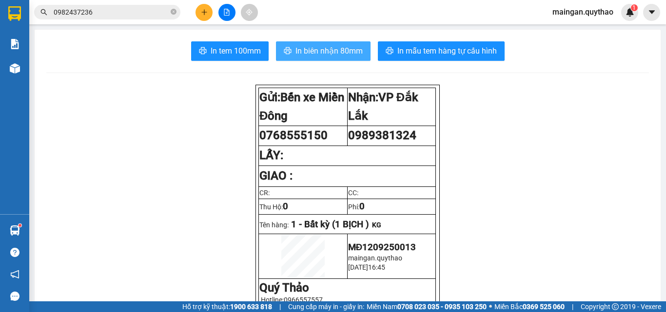
drag, startPoint x: 321, startPoint y: 74, endPoint x: 327, endPoint y: 58, distance: 17.4
click at [327, 58] on button "In biên nhận 80mm" at bounding box center [323, 50] width 95 height 19
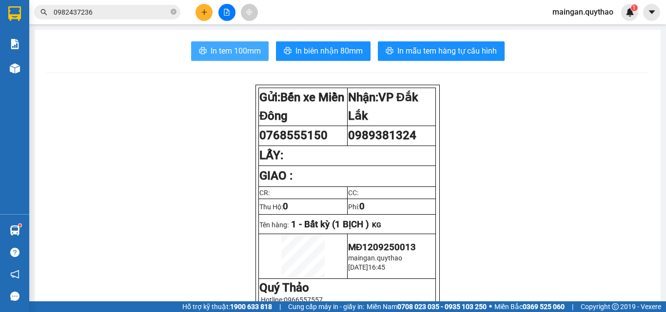
click at [238, 45] on span "In tem 100mm" at bounding box center [236, 51] width 50 height 12
click at [206, 11] on icon "plus" at bounding box center [204, 12] width 7 height 7
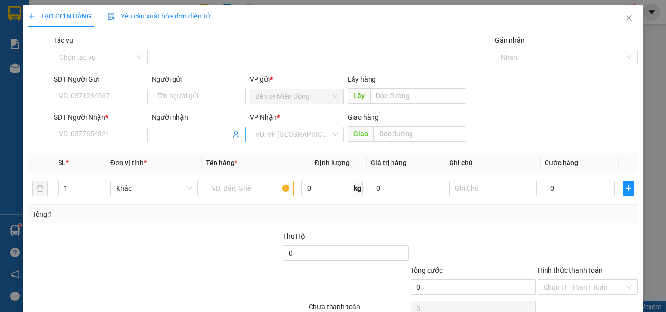
click at [196, 131] on span at bounding box center [199, 135] width 94 height 16
type input "THẦM THƯƠNG"
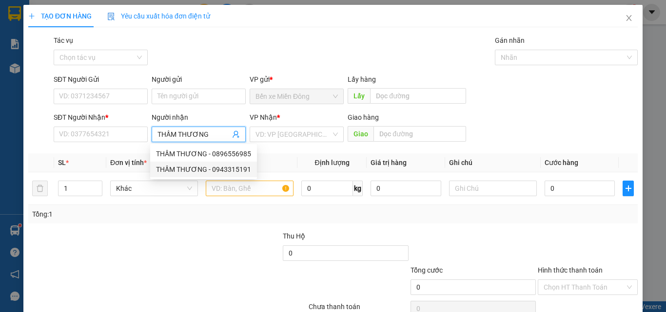
drag, startPoint x: 205, startPoint y: 168, endPoint x: 272, endPoint y: 125, distance: 80.0
click at [207, 167] on div "THẦM THƯƠNG - 0943315191" at bounding box center [203, 169] width 95 height 11
type input "0943315191"
type input "THẦM THƯƠNG"
click at [288, 127] on div "VP Nhận * VD: VP [GEOGRAPHIC_DATA]" at bounding box center [297, 129] width 94 height 34
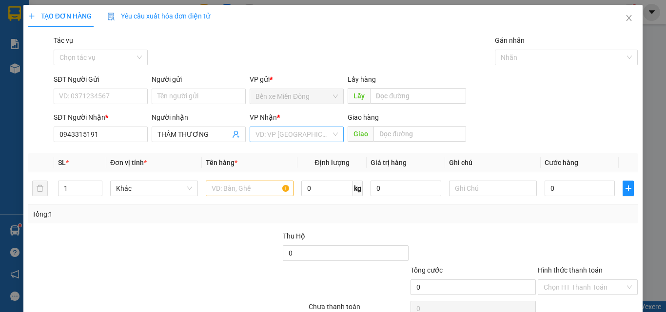
click at [283, 135] on input "search" at bounding box center [293, 134] width 76 height 15
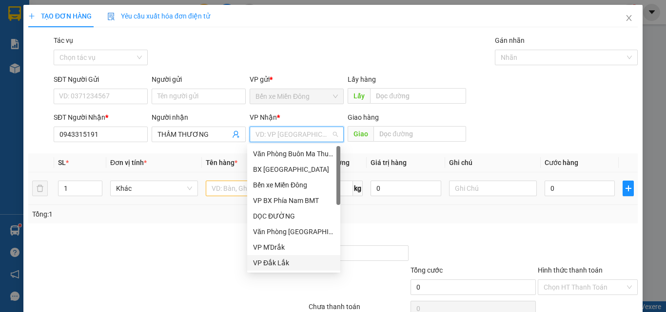
drag, startPoint x: 295, startPoint y: 265, endPoint x: 219, endPoint y: 182, distance: 112.5
click at [293, 265] on div "VP Đắk Lắk" at bounding box center [293, 263] width 81 height 11
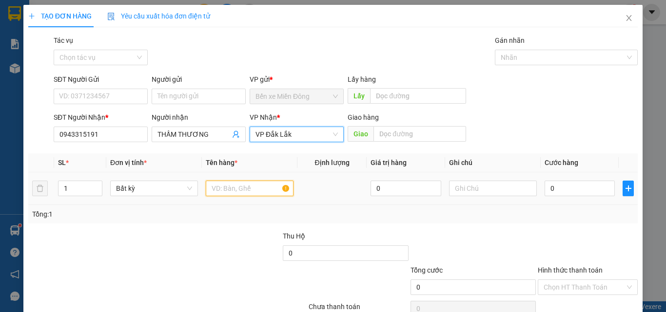
click at [234, 191] on input "text" at bounding box center [250, 189] width 88 height 16
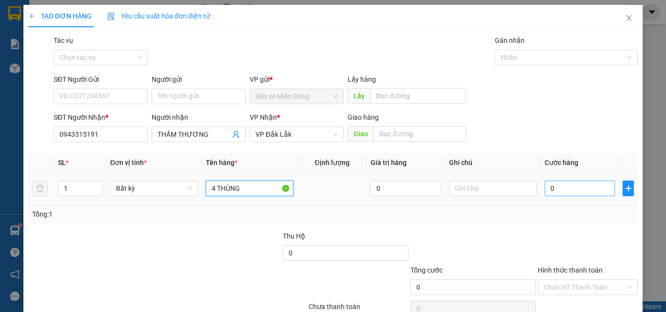
type input "4 THÙNG"
type input "01"
type input "1"
type input "016"
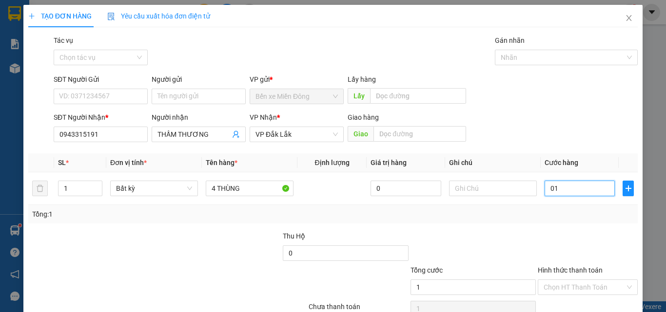
type input "16"
type input "0.160"
type input "160"
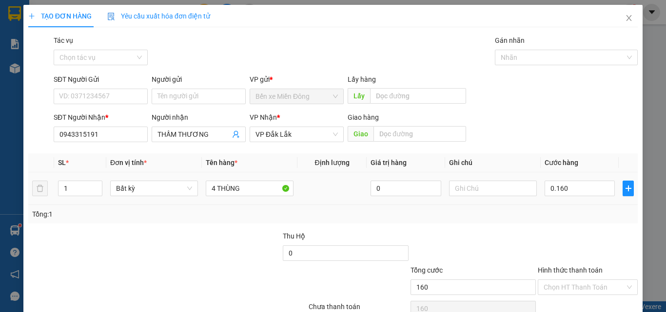
type input "160.000"
drag, startPoint x: 577, startPoint y: 257, endPoint x: 579, endPoint y: 277, distance: 19.6
click at [576, 259] on div at bounding box center [588, 248] width 102 height 34
click at [586, 295] on div "Transit Pickup Surcharge Ids Transit Deliver Surcharge Ids Transit Deliver Surc…" at bounding box center [332, 188] width 609 height 307
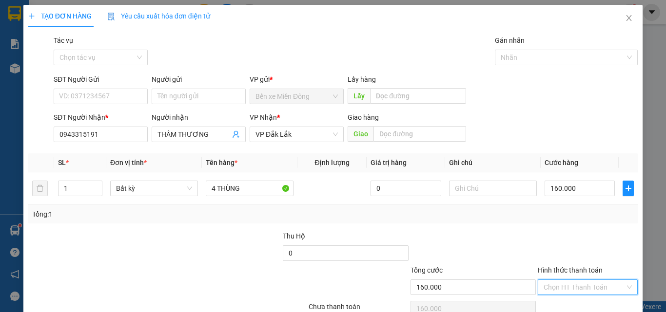
drag, startPoint x: 585, startPoint y: 289, endPoint x: 569, endPoint y: 255, distance: 36.6
click at [583, 287] on input "Hình thức thanh toán" at bounding box center [583, 287] width 81 height 15
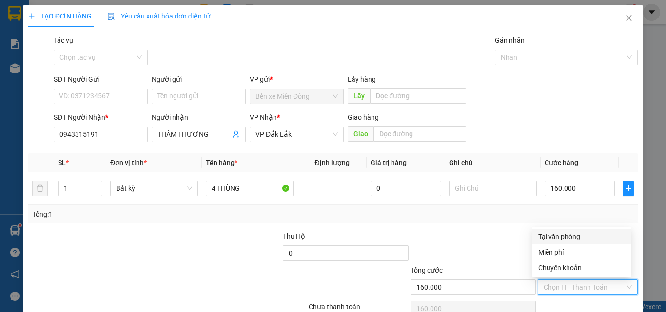
click at [561, 236] on div "Tại văn phòng" at bounding box center [581, 237] width 87 height 11
type input "0"
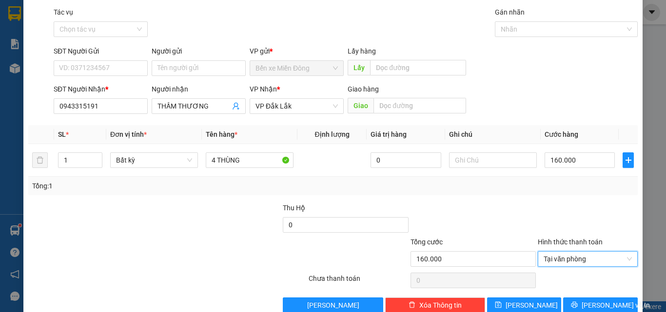
scroll to position [48, 0]
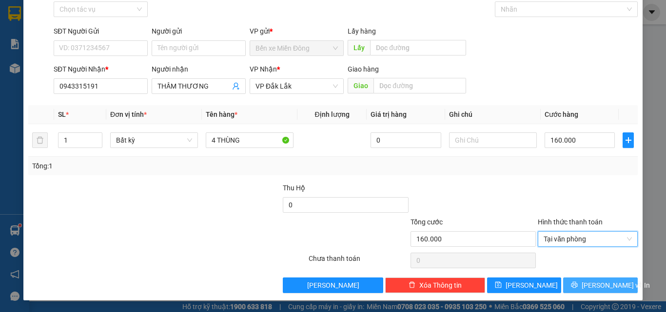
click at [592, 288] on span "[PERSON_NAME] và In" at bounding box center [616, 285] width 68 height 11
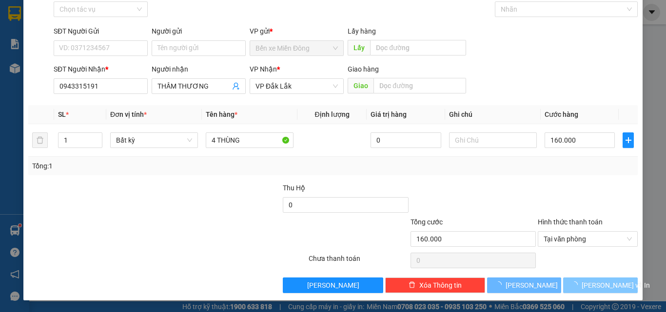
drag, startPoint x: 592, startPoint y: 288, endPoint x: 585, endPoint y: 276, distance: 13.3
click at [591, 287] on span "[PERSON_NAME] và In" at bounding box center [616, 285] width 68 height 11
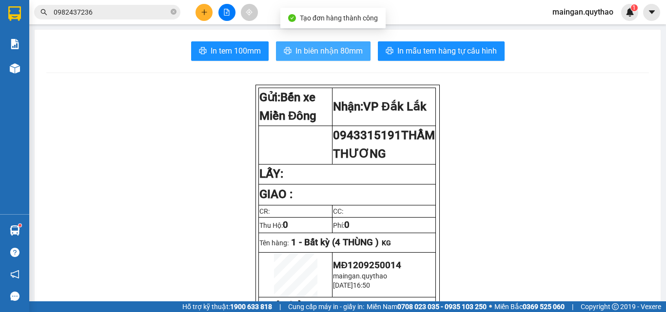
click at [330, 60] on button "In biên nhận 80mm" at bounding box center [323, 50] width 95 height 19
drag, startPoint x: 330, startPoint y: 60, endPoint x: 336, endPoint y: 58, distance: 5.9
click at [330, 59] on button "In biên nhận 80mm" at bounding box center [323, 50] width 95 height 19
click at [348, 47] on span "In biên nhận 80mm" at bounding box center [328, 51] width 67 height 12
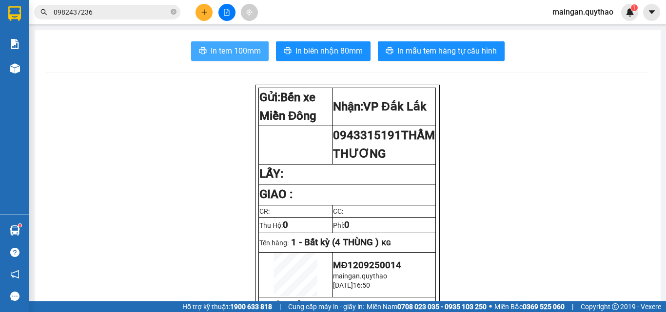
click at [261, 51] on button "In tem 100mm" at bounding box center [230, 50] width 78 height 19
drag, startPoint x: 231, startPoint y: 11, endPoint x: 227, endPoint y: 15, distance: 5.5
click at [227, 15] on button at bounding box center [226, 12] width 17 height 17
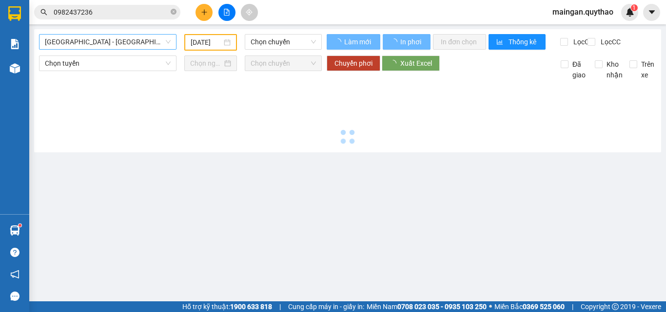
click at [117, 42] on span "[GEOGRAPHIC_DATA] - [GEOGRAPHIC_DATA] ([GEOGRAPHIC_DATA] - [GEOGRAPHIC_DATA] cũ)" at bounding box center [108, 42] width 126 height 15
type input "[DATE]"
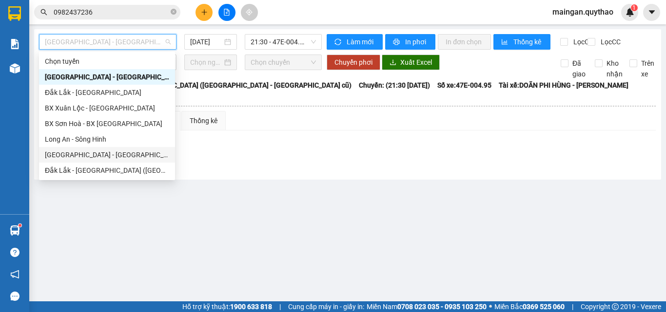
click at [107, 157] on div "[GEOGRAPHIC_DATA] - [GEOGRAPHIC_DATA] ([GEOGRAPHIC_DATA] mới)" at bounding box center [107, 155] width 124 height 11
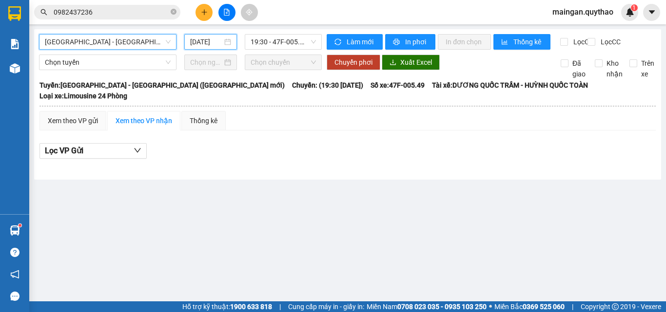
click at [205, 42] on input "[DATE]" at bounding box center [206, 42] width 32 height 11
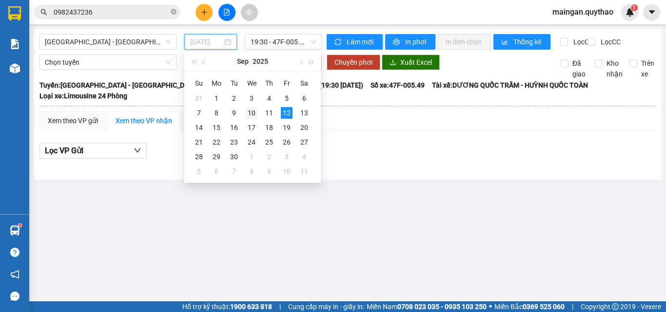
click at [258, 113] on td "10" at bounding box center [252, 113] width 18 height 15
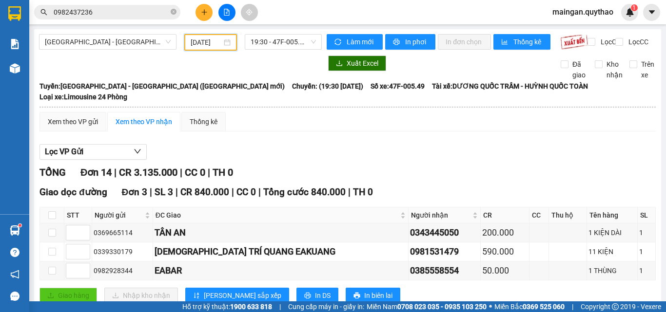
click at [210, 46] on input "[DATE]" at bounding box center [206, 42] width 31 height 11
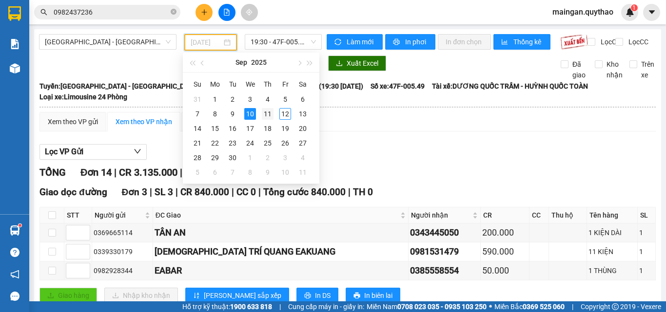
click at [271, 110] on div "11" at bounding box center [268, 114] width 12 height 12
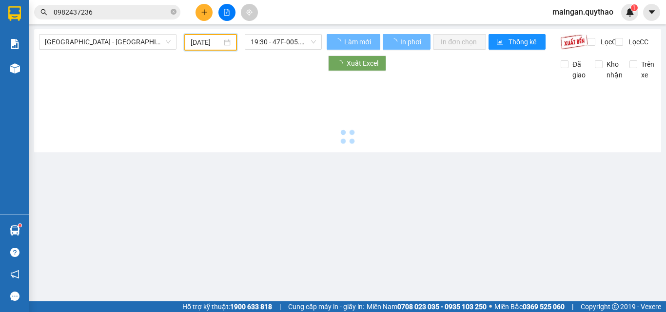
type input "[DATE]"
